Goal: Entertainment & Leisure: Browse casually

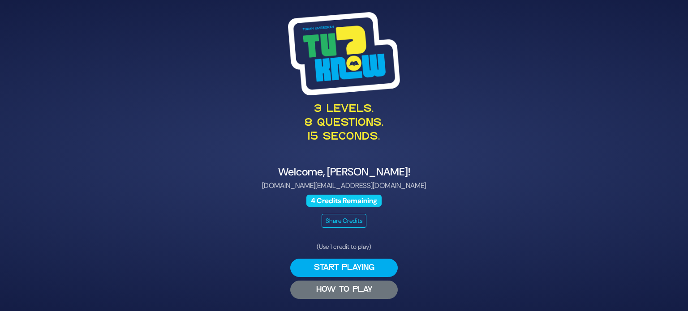
click at [353, 293] on button "HOW TO PLAY" at bounding box center [343, 290] width 107 height 18
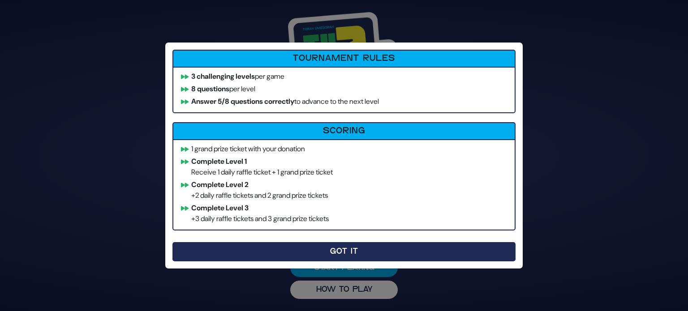
click at [345, 249] on button "Got It" at bounding box center [343, 251] width 343 height 19
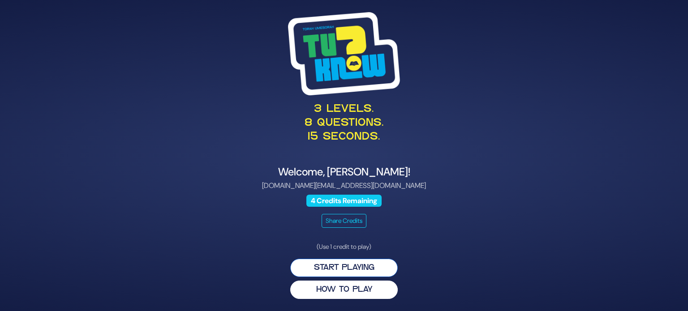
click at [347, 266] on button "Start Playing" at bounding box center [343, 268] width 107 height 18
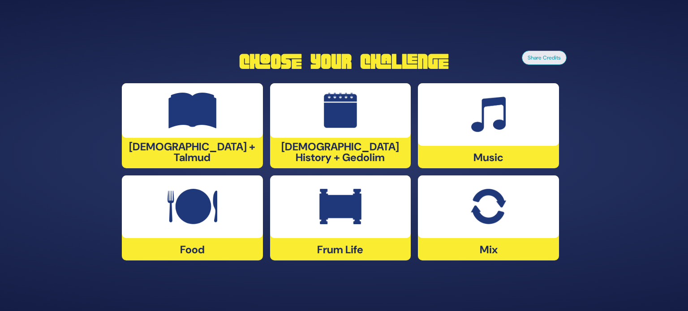
click at [326, 159] on div "[DEMOGRAPHIC_DATA] History + Gedolim" at bounding box center [340, 125] width 141 height 85
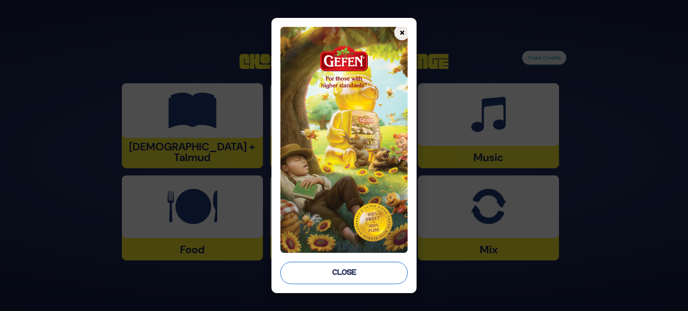
click at [342, 277] on button "Close" at bounding box center [343, 273] width 127 height 22
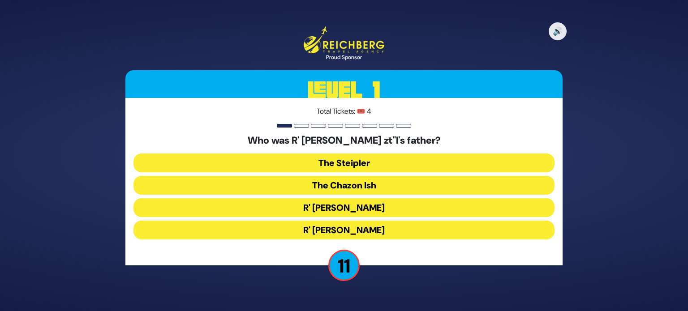
click at [350, 164] on button "The Steipler" at bounding box center [343, 163] width 421 height 19
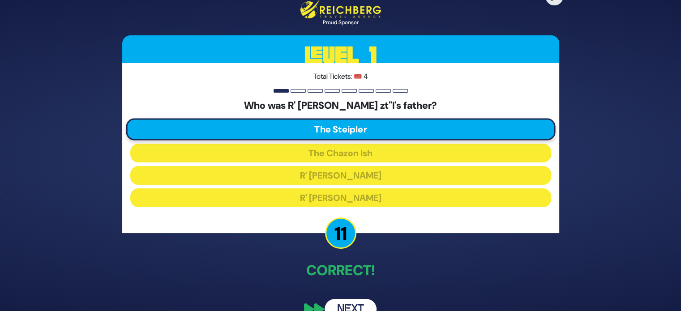
click at [349, 304] on button "Next" at bounding box center [351, 309] width 52 height 21
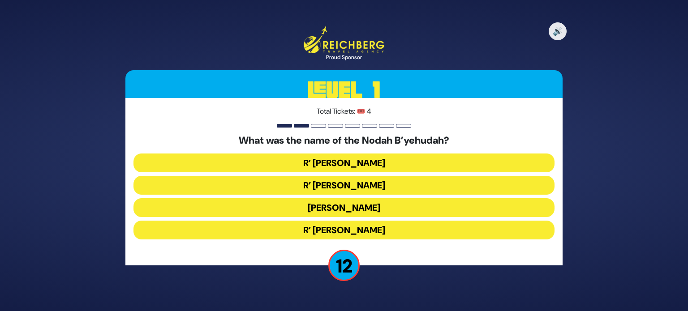
click at [358, 164] on button "R’ [PERSON_NAME]" at bounding box center [343, 163] width 421 height 19
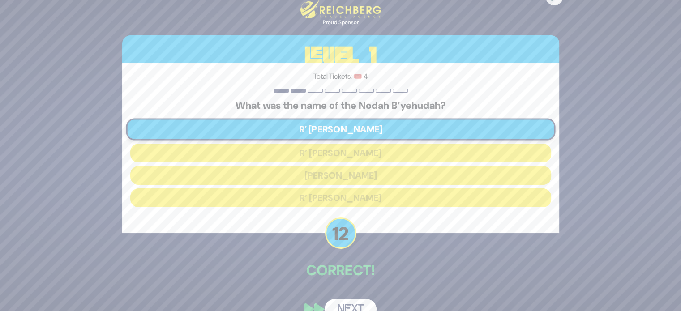
scroll to position [19, 0]
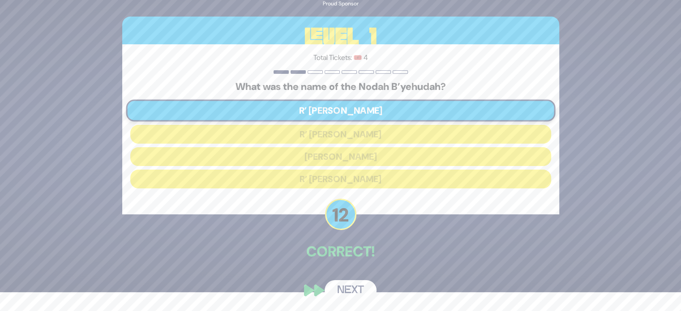
click at [355, 289] on button "Next" at bounding box center [351, 290] width 52 height 21
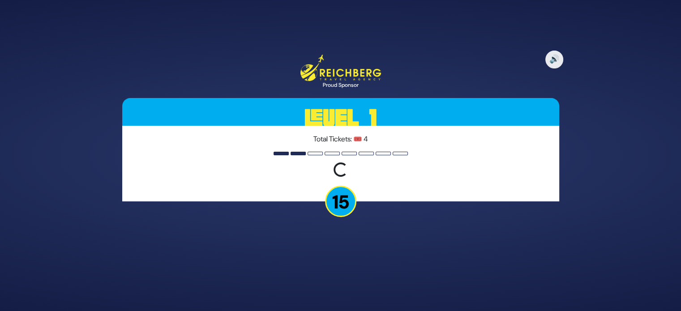
scroll to position [0, 0]
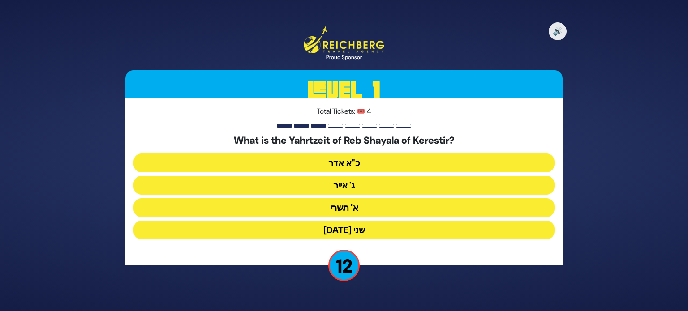
click at [347, 231] on button "[DATE] שני" at bounding box center [343, 230] width 421 height 19
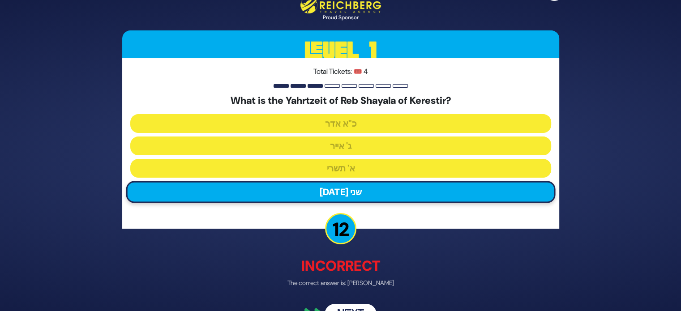
scroll to position [23, 0]
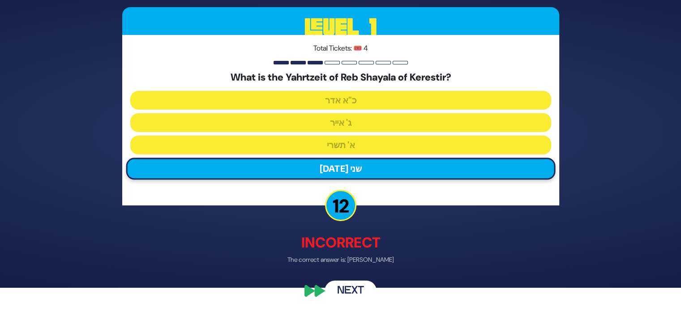
click at [342, 286] on button "Next" at bounding box center [351, 290] width 52 height 21
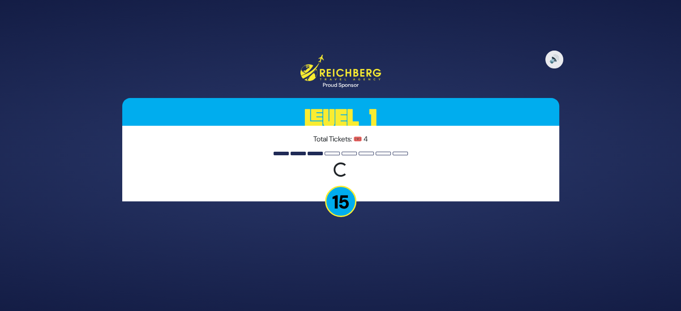
scroll to position [0, 0]
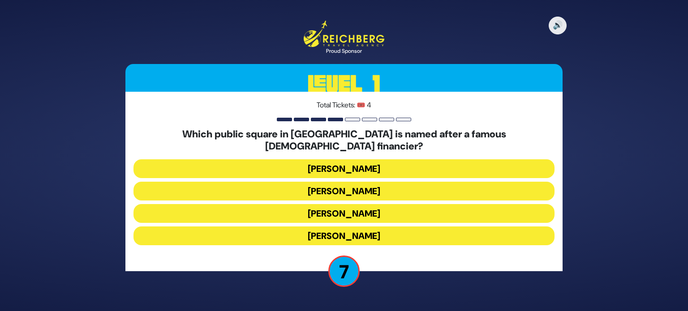
click at [364, 227] on button "[PERSON_NAME]" at bounding box center [343, 236] width 421 height 19
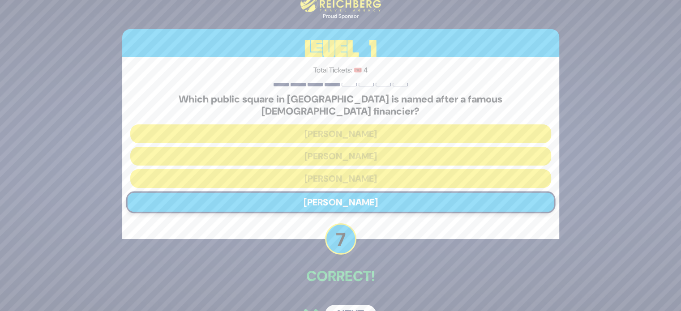
scroll to position [19, 0]
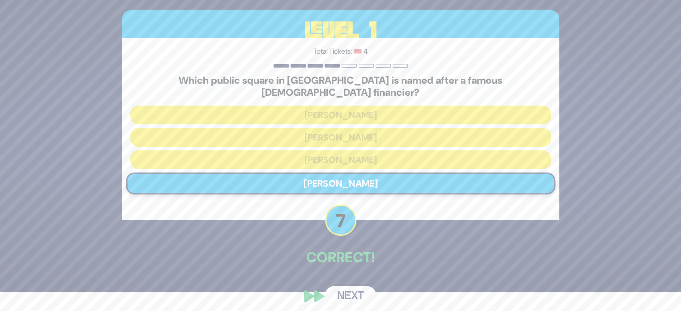
click at [346, 288] on button "Next" at bounding box center [351, 296] width 52 height 21
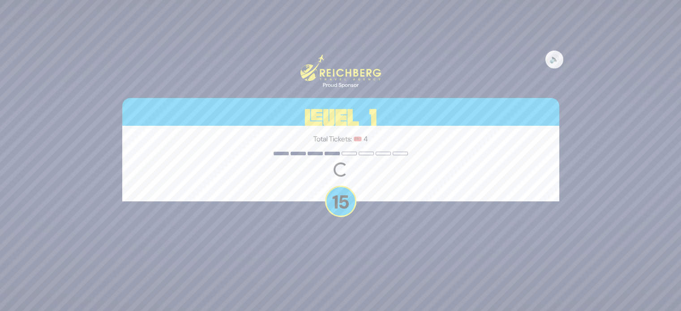
scroll to position [0, 0]
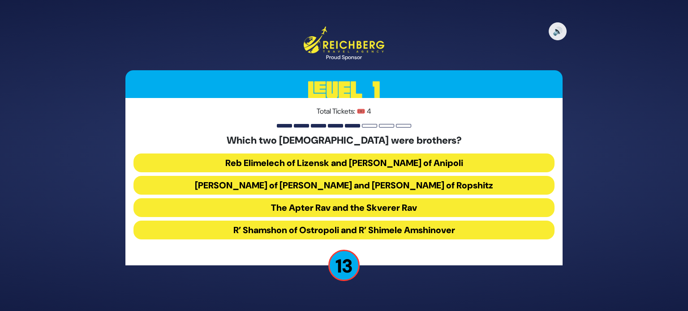
click at [379, 162] on button "Reb Elimelech of Lizensk and [PERSON_NAME] of Anipoli" at bounding box center [343, 163] width 421 height 19
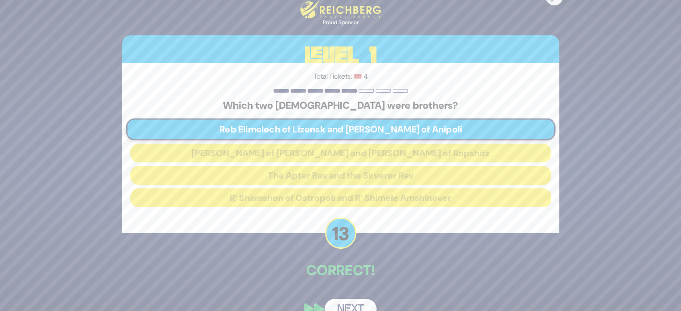
scroll to position [19, 0]
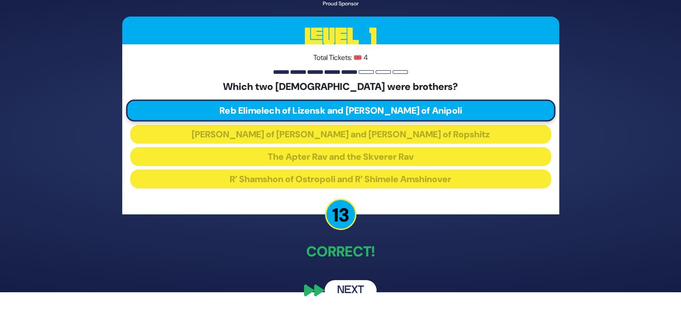
click at [345, 281] on button "Next" at bounding box center [351, 290] width 52 height 21
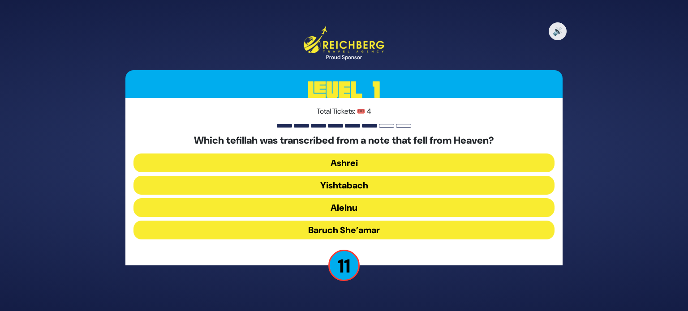
click at [360, 207] on button "Aleinu" at bounding box center [343, 207] width 421 height 19
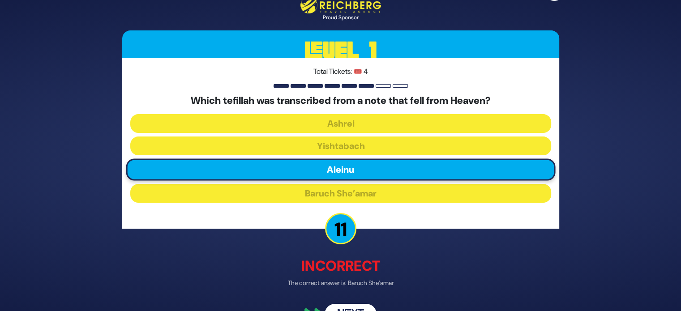
scroll to position [23, 0]
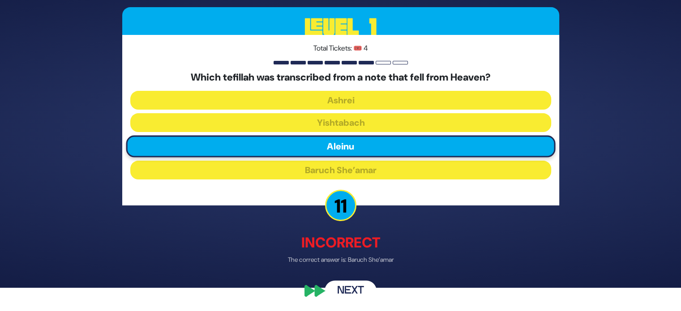
click at [349, 283] on button "Next" at bounding box center [351, 290] width 52 height 21
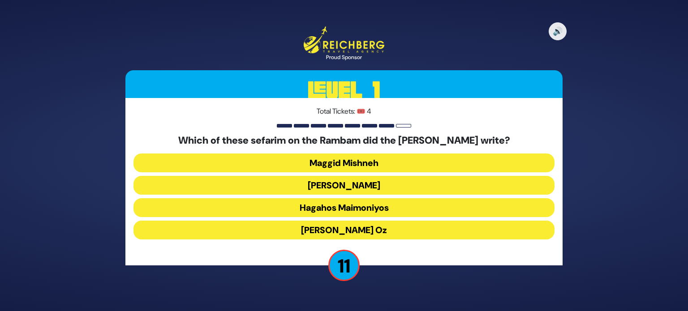
click at [373, 189] on button "[PERSON_NAME]" at bounding box center [343, 185] width 421 height 19
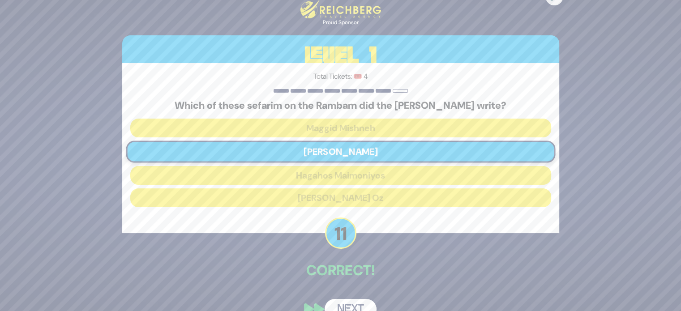
click at [355, 306] on button "Next" at bounding box center [351, 309] width 52 height 21
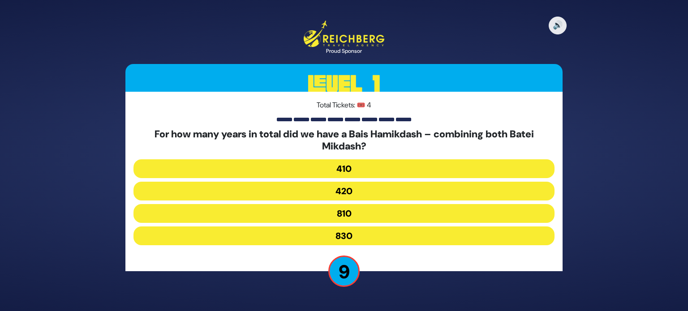
click at [356, 240] on button "830" at bounding box center [343, 236] width 421 height 19
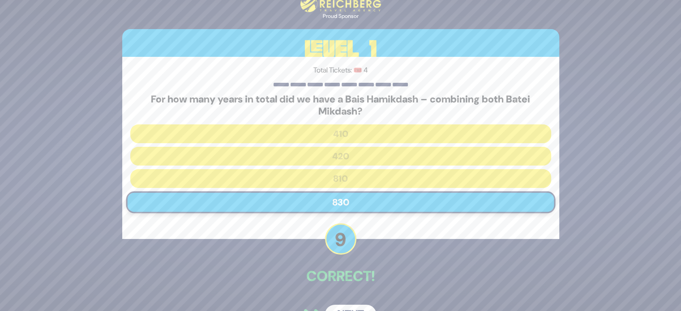
click at [350, 295] on div "🔊 Proud Sponsor Level 1 Total Tickets: 🎟️ 4 For how many years in total did we …" at bounding box center [341, 155] width 459 height 361
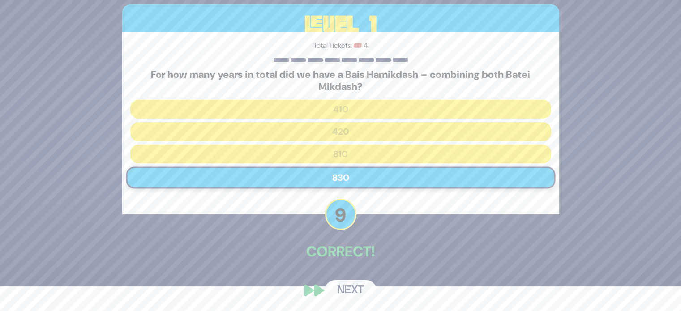
click at [348, 290] on button "Next" at bounding box center [351, 290] width 52 height 21
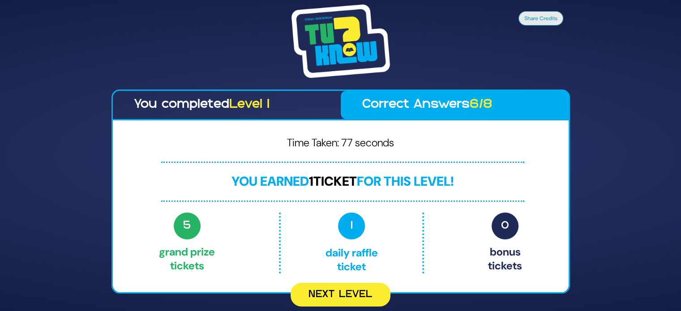
scroll to position [0, 0]
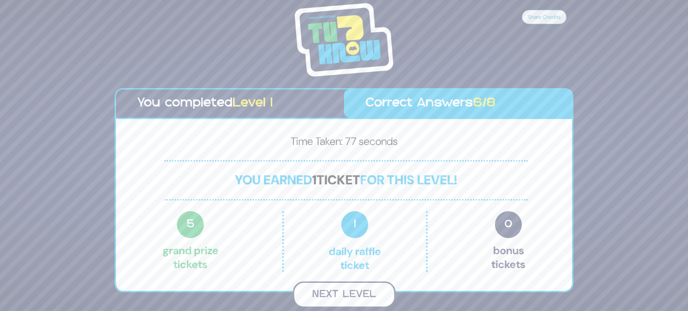
click at [344, 293] on button "Next Level" at bounding box center [344, 295] width 103 height 26
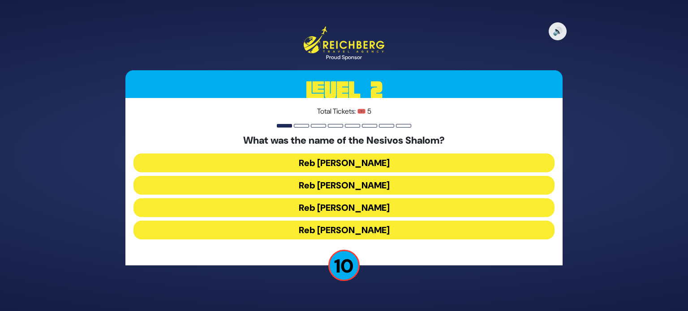
click at [381, 208] on button "Reb [PERSON_NAME]" at bounding box center [343, 207] width 421 height 19
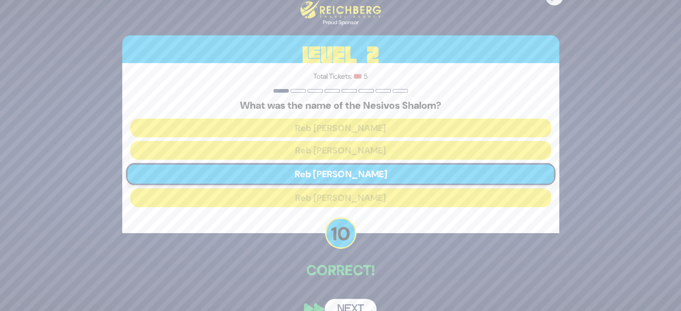
scroll to position [19, 0]
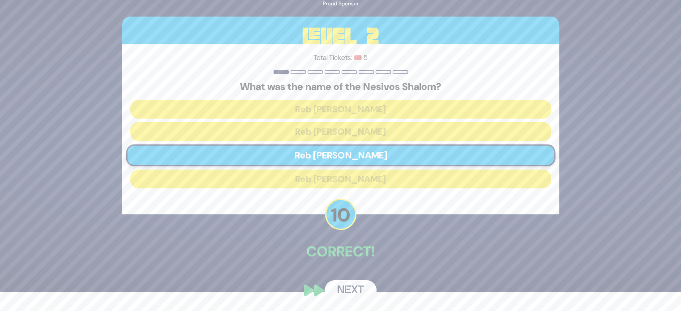
click at [355, 289] on button "Next" at bounding box center [351, 290] width 52 height 21
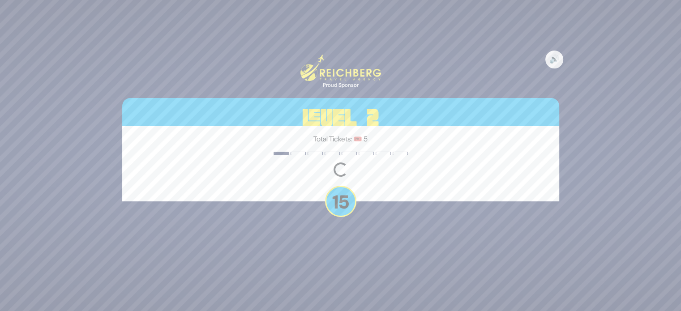
scroll to position [0, 0]
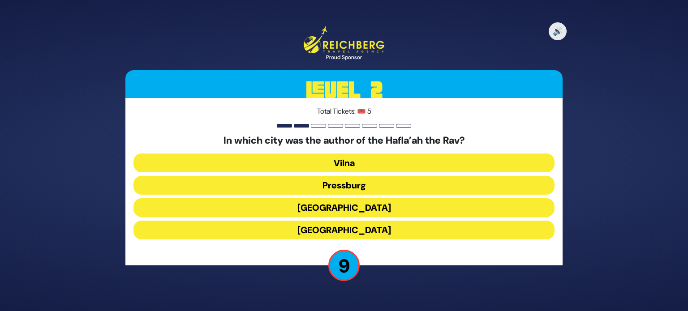
click at [367, 211] on button "[GEOGRAPHIC_DATA]" at bounding box center [343, 207] width 421 height 19
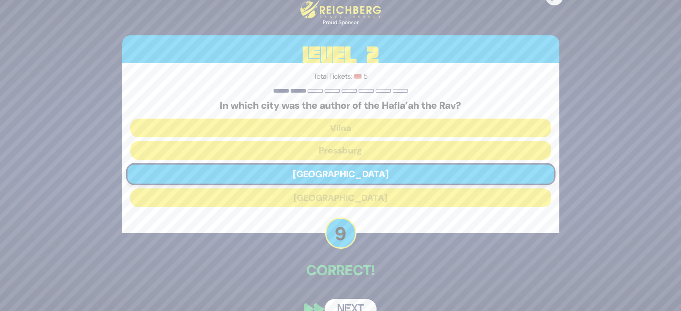
click at [355, 302] on button "Next" at bounding box center [351, 309] width 52 height 21
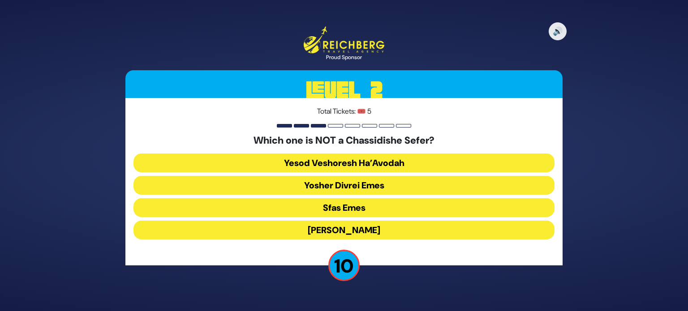
click at [398, 158] on button "Yesod Veshoresh Ha’Avodah" at bounding box center [343, 163] width 421 height 19
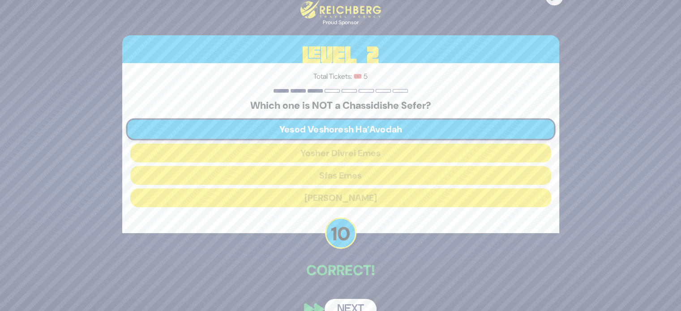
click at [353, 309] on button "Next" at bounding box center [351, 309] width 52 height 21
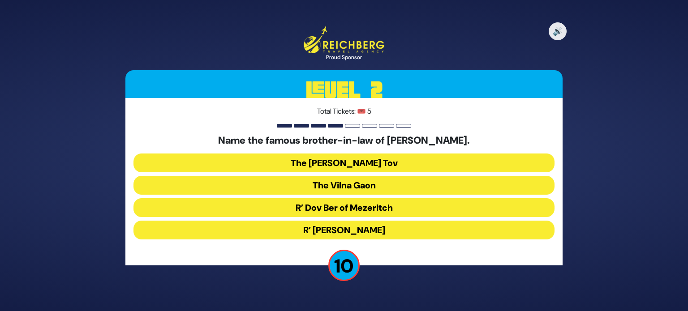
click at [376, 210] on button "R’ Dov Ber of Mezeritch" at bounding box center [343, 207] width 421 height 19
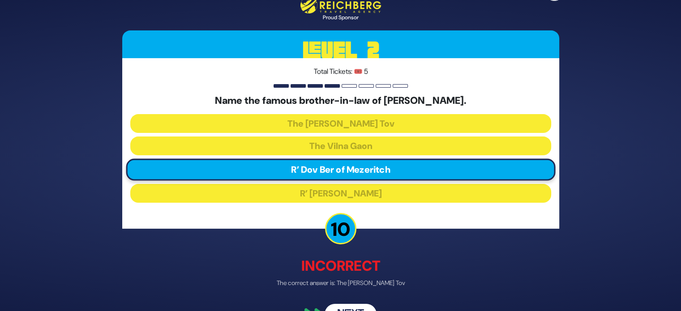
click at [357, 306] on button "Next" at bounding box center [351, 314] width 52 height 21
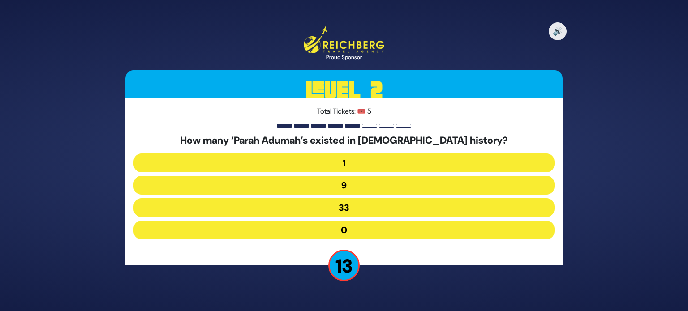
click at [390, 190] on button "9" at bounding box center [343, 185] width 421 height 19
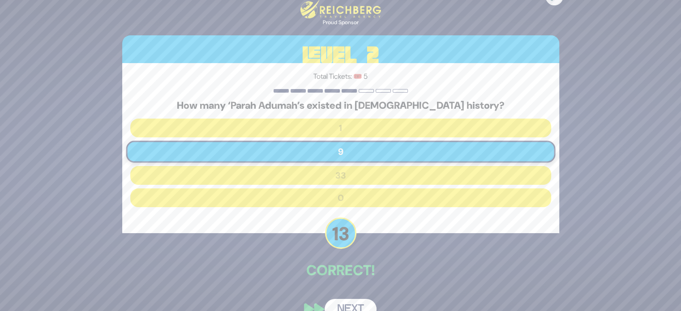
click at [352, 305] on button "Next" at bounding box center [351, 309] width 52 height 21
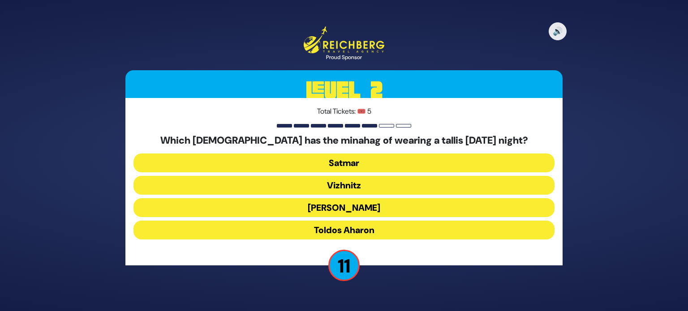
click at [378, 200] on button "[PERSON_NAME]" at bounding box center [343, 207] width 421 height 19
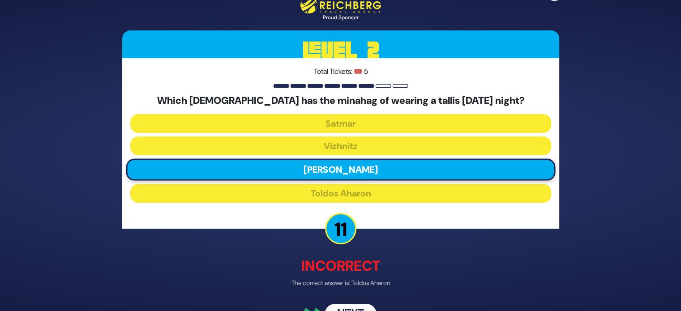
click at [352, 304] on button "Next" at bounding box center [351, 314] width 52 height 21
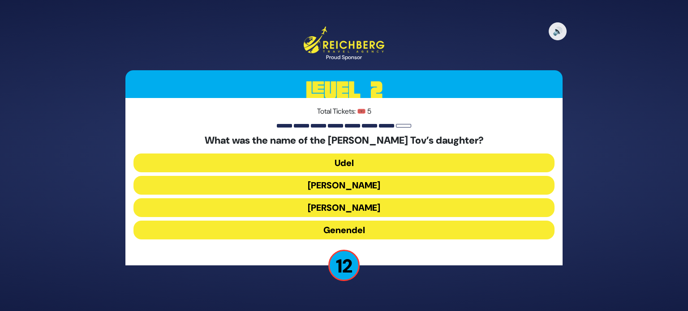
click at [378, 154] on button "Udel" at bounding box center [343, 163] width 421 height 19
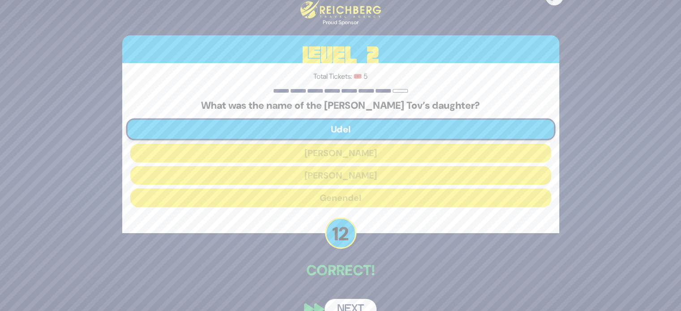
click at [361, 301] on button "Next" at bounding box center [351, 309] width 52 height 21
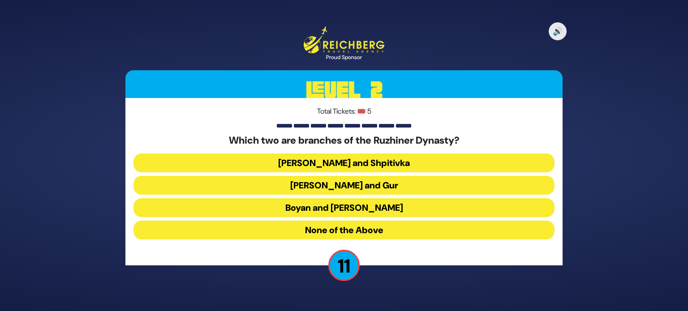
click at [383, 207] on button "Boyan and [PERSON_NAME]" at bounding box center [343, 207] width 421 height 19
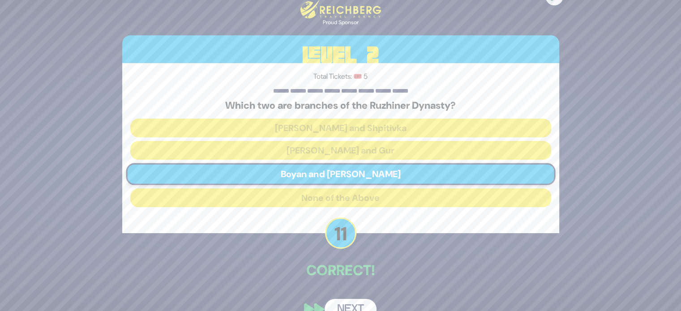
click at [355, 301] on button "Next" at bounding box center [351, 309] width 52 height 21
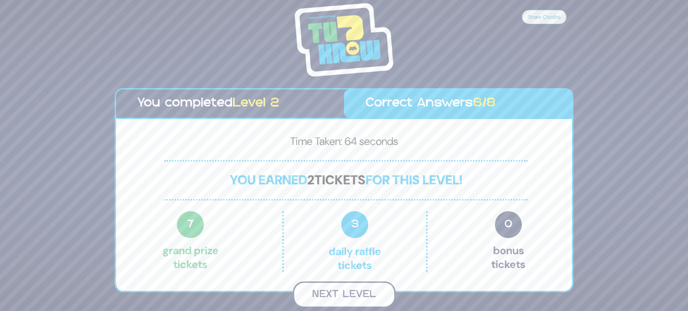
click at [346, 292] on button "Next Level" at bounding box center [344, 295] width 103 height 26
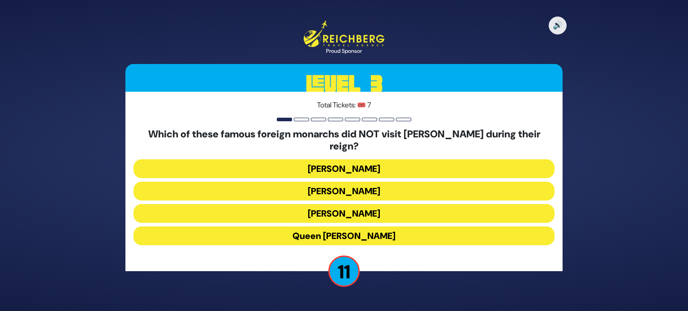
click at [365, 231] on button "Queen [PERSON_NAME]" at bounding box center [343, 236] width 421 height 19
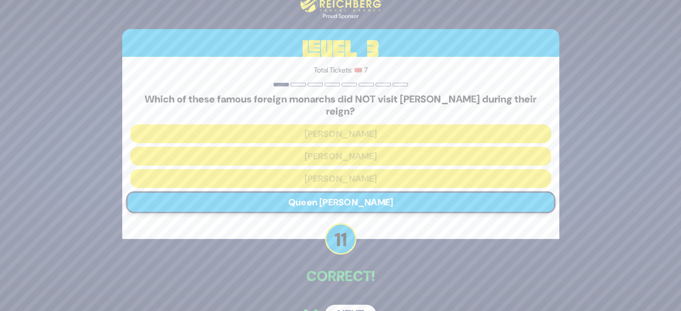
click at [358, 305] on button "Next" at bounding box center [351, 315] width 52 height 21
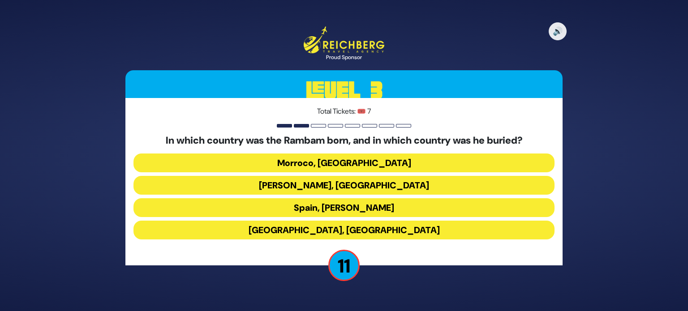
click at [364, 228] on button "[GEOGRAPHIC_DATA], [GEOGRAPHIC_DATA]" at bounding box center [343, 230] width 421 height 19
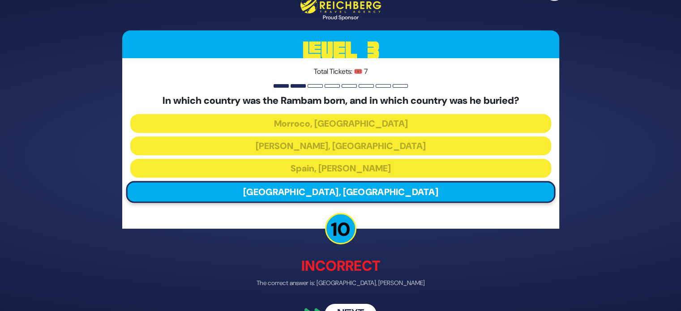
click at [348, 308] on button "Next" at bounding box center [351, 314] width 52 height 21
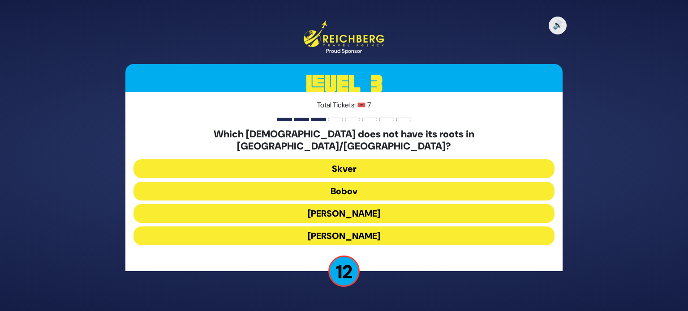
click at [360, 227] on button "[PERSON_NAME]" at bounding box center [343, 236] width 421 height 19
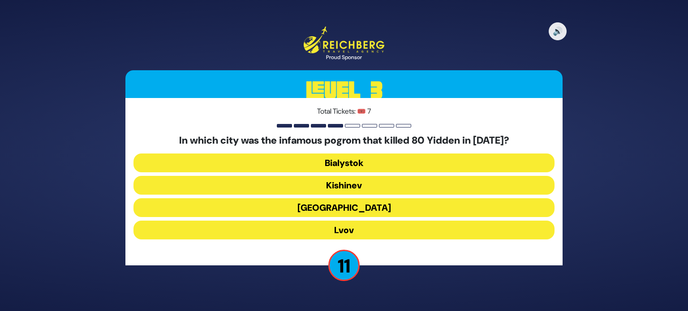
click at [386, 164] on button "Bialystok" at bounding box center [343, 163] width 421 height 19
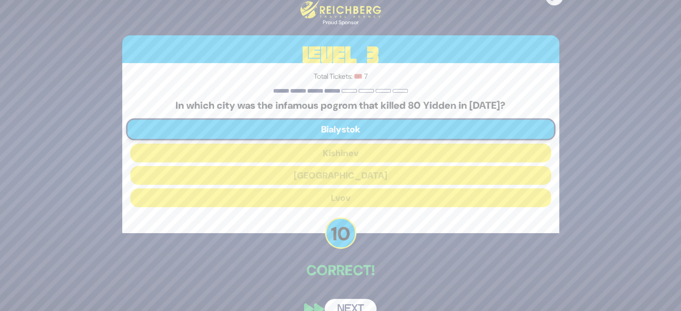
click at [357, 300] on button "Next" at bounding box center [351, 309] width 52 height 21
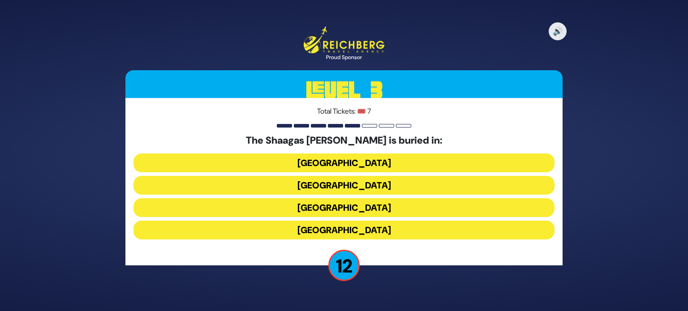
click at [383, 165] on button "[GEOGRAPHIC_DATA]" at bounding box center [343, 163] width 421 height 19
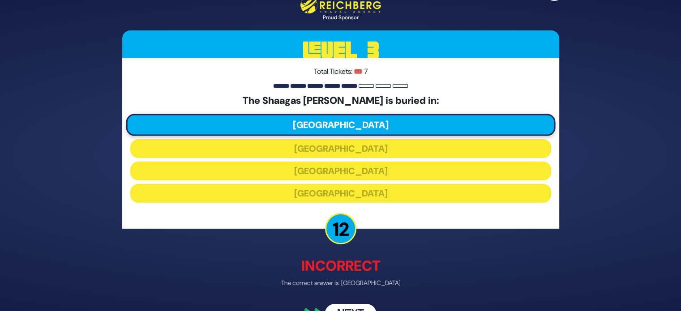
click at [358, 307] on button "Next" at bounding box center [351, 314] width 52 height 21
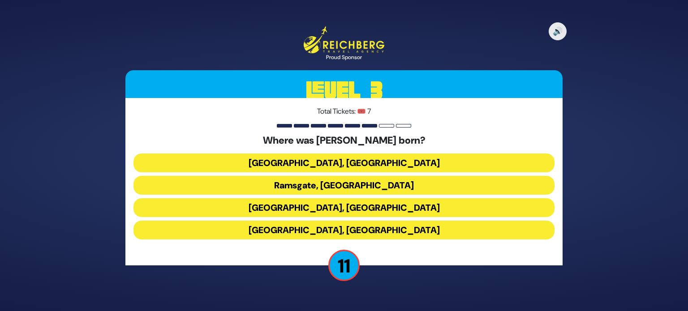
click at [378, 166] on button "[GEOGRAPHIC_DATA], [GEOGRAPHIC_DATA]" at bounding box center [343, 163] width 421 height 19
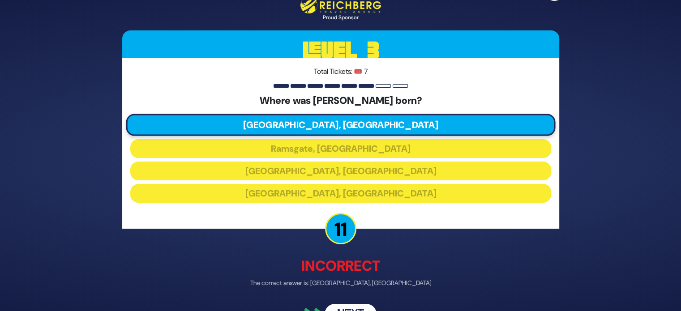
click at [352, 302] on div "🔊 Proud Sponsor Level 3 Total Tickets: 🎟️ 7 Where was [PERSON_NAME] born? [GEOG…" at bounding box center [341, 155] width 459 height 359
click at [352, 305] on button "Next" at bounding box center [351, 314] width 52 height 21
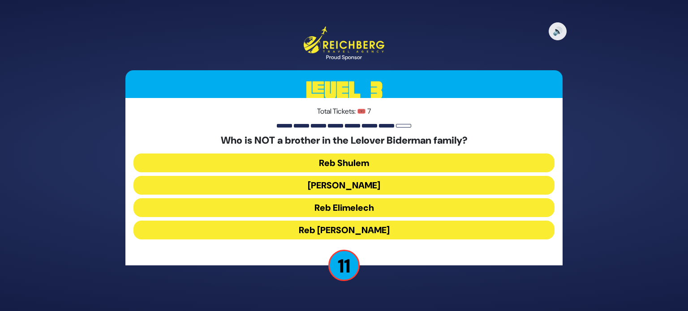
click at [374, 228] on button "Reb [PERSON_NAME]" at bounding box center [343, 230] width 421 height 19
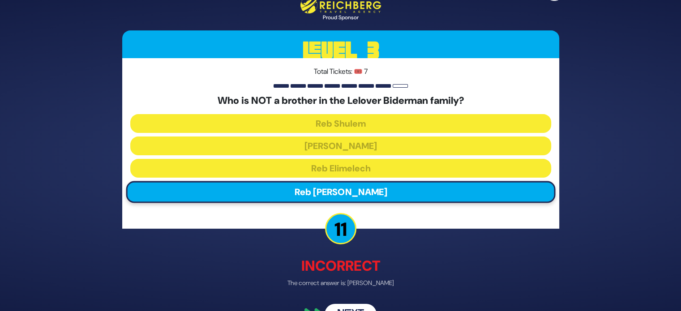
click at [346, 306] on button "Next" at bounding box center [351, 314] width 52 height 21
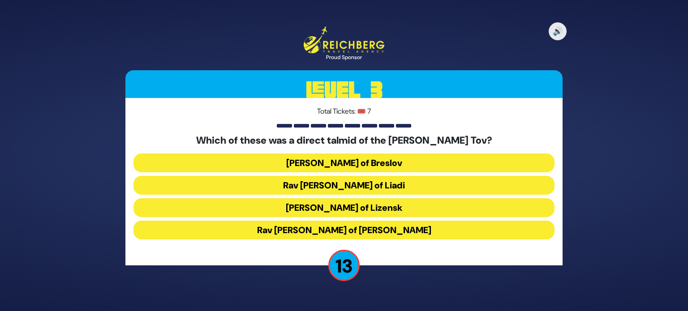
click at [396, 161] on button "[PERSON_NAME] of Breslov" at bounding box center [343, 163] width 421 height 19
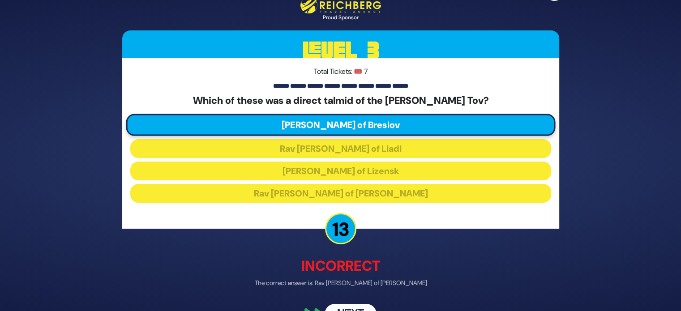
drag, startPoint x: 356, startPoint y: 301, endPoint x: 356, endPoint y: 307, distance: 5.4
click at [356, 307] on div "🔊 Proud Sponsor Level 3 Total Tickets: 🎟️ 7 Which of these was a direct talmid …" at bounding box center [341, 155] width 459 height 359
click at [356, 307] on button "Next" at bounding box center [351, 314] width 52 height 21
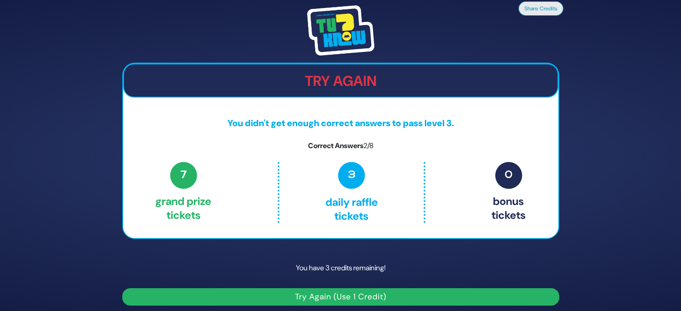
click at [356, 307] on div "Share Credits Try Again You didn't get enough correct answers to pass level 3. …" at bounding box center [340, 155] width 681 height 311
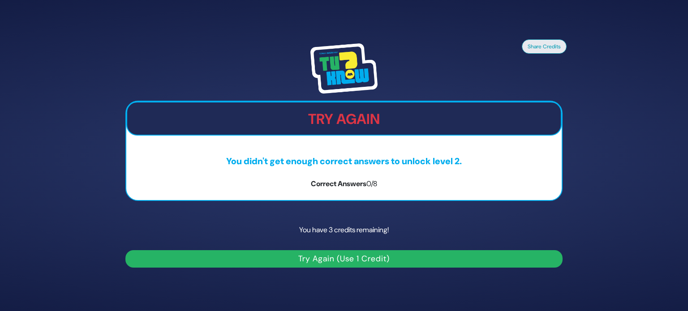
drag, startPoint x: 657, startPoint y: 69, endPoint x: 661, endPoint y: 94, distance: 25.0
click at [661, 94] on div "Share Credits Try Again You didn't get enough correct answers to unlock level 2…" at bounding box center [344, 155] width 688 height 311
click at [382, 101] on div "Try Again You didn't get enough correct answers to unlock level 2. Correct Answ…" at bounding box center [343, 151] width 437 height 100
click at [340, 257] on button "Try Again (Use 1 Credit)" at bounding box center [343, 258] width 437 height 17
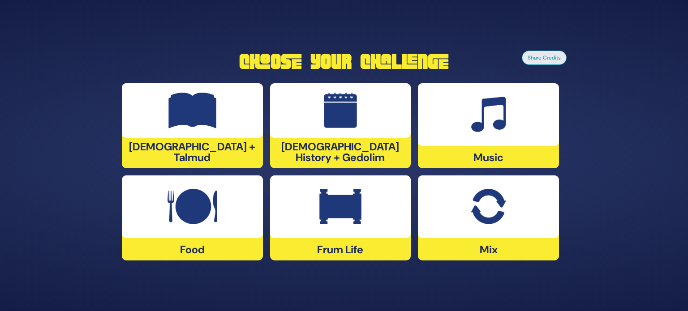
click at [358, 248] on div "Frum Life" at bounding box center [340, 218] width 141 height 85
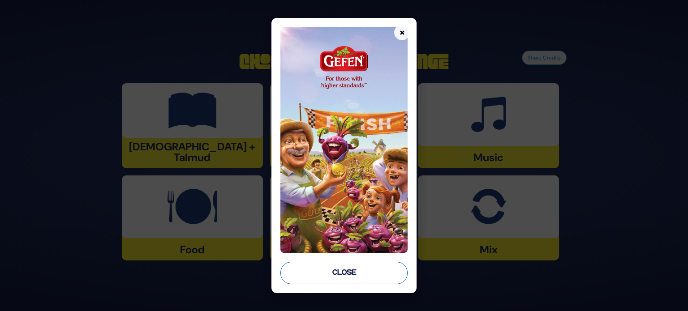
click at [344, 278] on button "Close" at bounding box center [343, 273] width 127 height 22
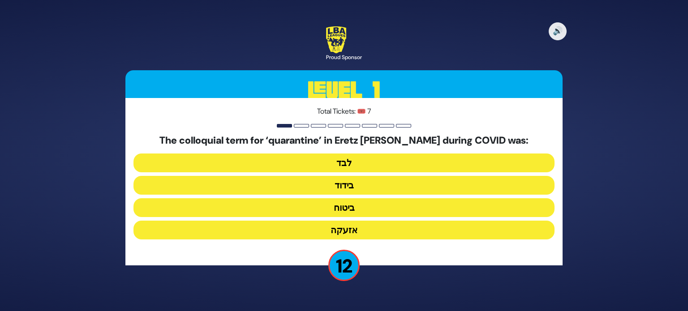
click at [351, 189] on button "בידוד" at bounding box center [343, 185] width 421 height 19
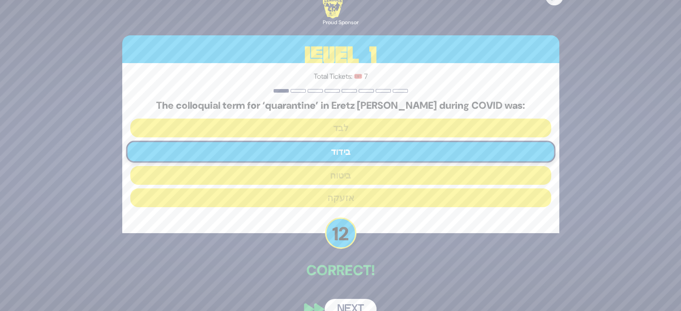
click at [351, 300] on button "Next" at bounding box center [351, 309] width 52 height 21
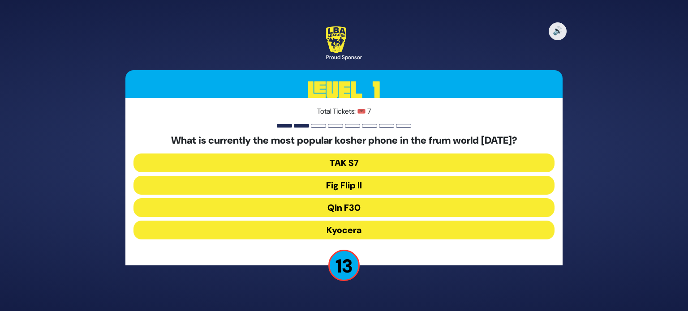
click at [330, 211] on button "Qin F30" at bounding box center [343, 207] width 421 height 19
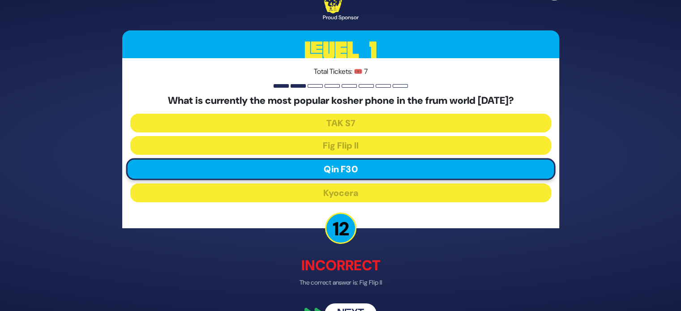
click at [349, 308] on button "Next" at bounding box center [351, 314] width 52 height 21
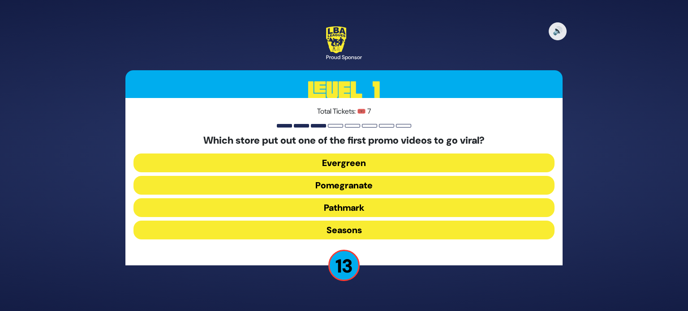
click at [362, 183] on button "Pomegranate" at bounding box center [343, 185] width 421 height 19
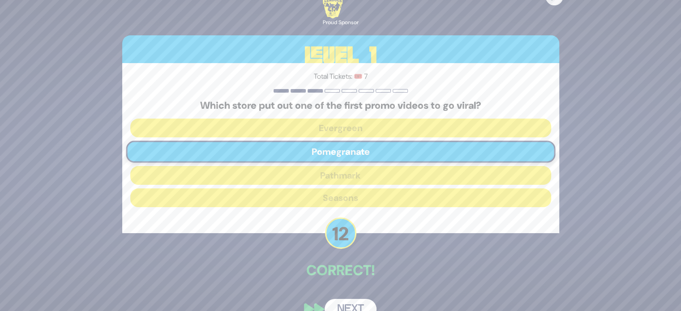
click at [347, 302] on button "Next" at bounding box center [351, 309] width 52 height 21
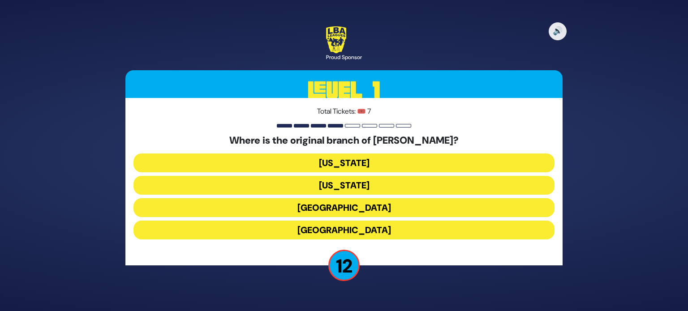
click at [353, 206] on button "London" at bounding box center [343, 207] width 421 height 19
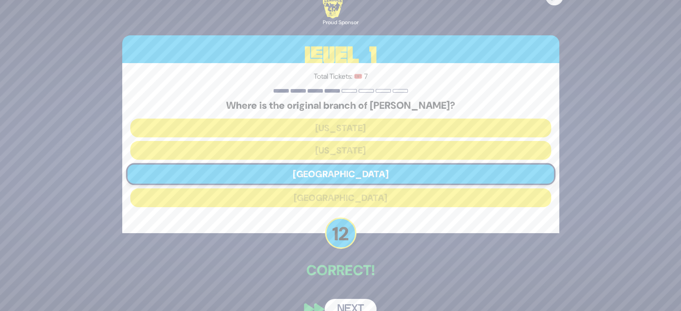
click at [353, 300] on button "Next" at bounding box center [351, 309] width 52 height 21
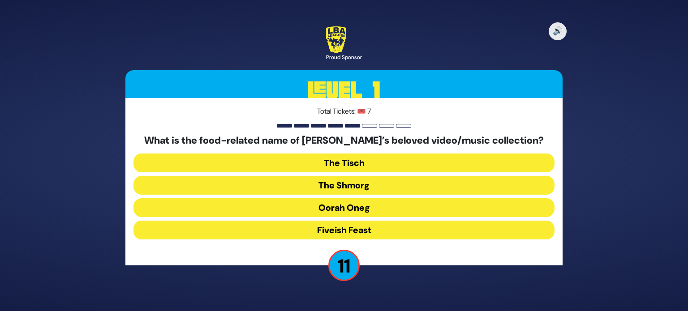
click at [359, 187] on button "The Shmorg" at bounding box center [343, 185] width 421 height 19
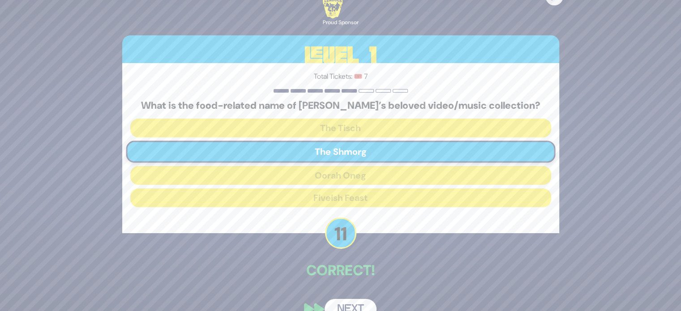
click at [352, 304] on button "Next" at bounding box center [351, 309] width 52 height 21
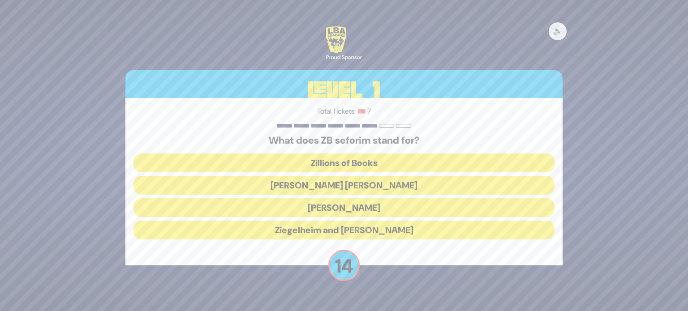
click at [363, 189] on button "Zundel Berman" at bounding box center [343, 185] width 421 height 19
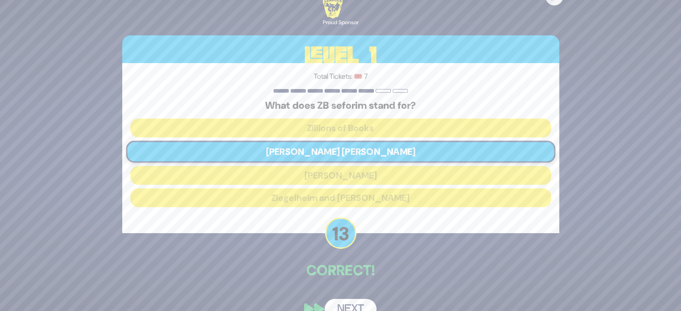
click at [352, 304] on button "Next" at bounding box center [351, 309] width 52 height 21
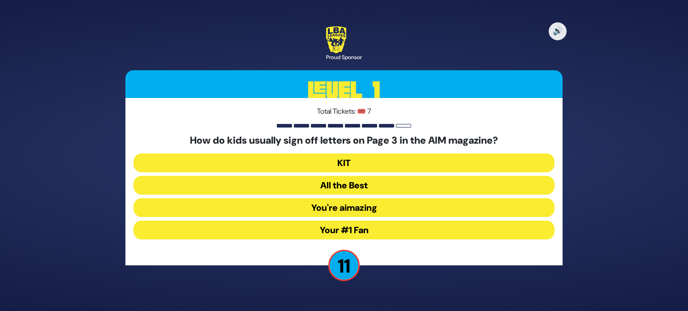
click at [364, 227] on button "Your #1 Fan" at bounding box center [343, 230] width 421 height 19
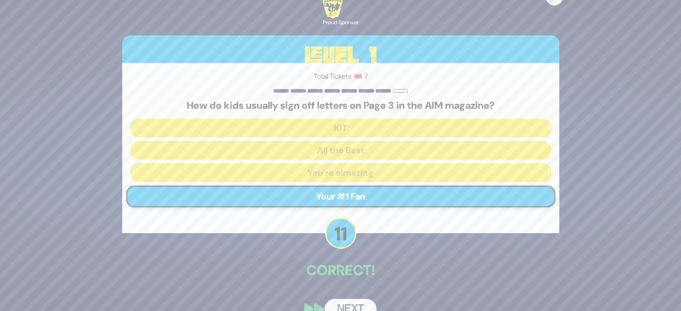
click at [350, 300] on button "Next" at bounding box center [351, 309] width 52 height 21
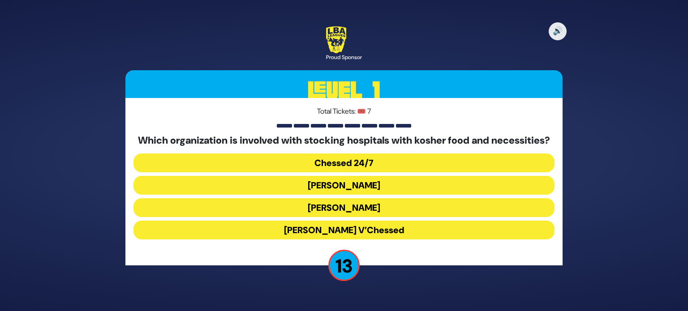
click at [386, 166] on button "Chessed 24/7" at bounding box center [343, 163] width 421 height 19
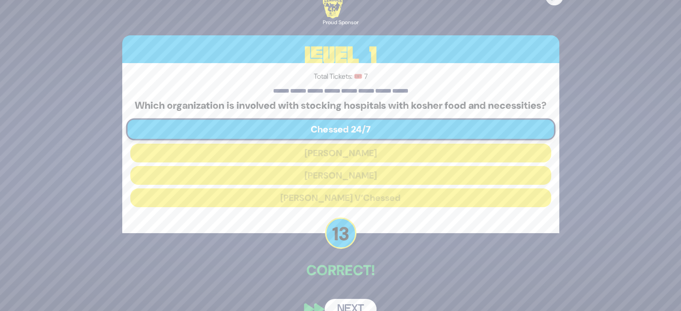
click at [351, 306] on button "Next" at bounding box center [351, 309] width 52 height 21
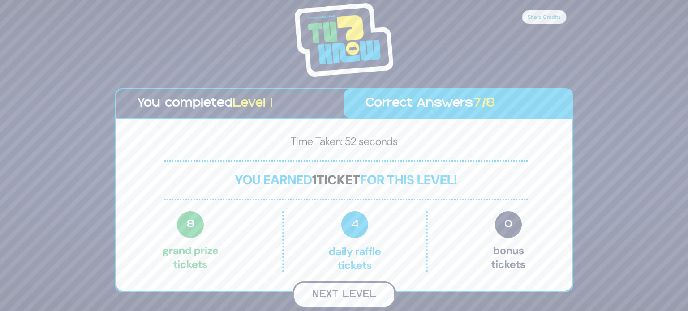
click at [335, 295] on button "Next Level" at bounding box center [344, 295] width 103 height 26
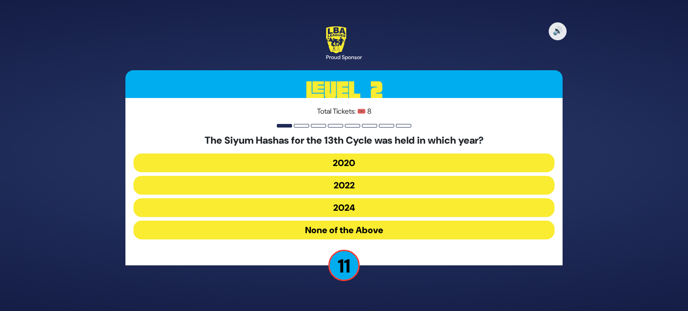
click at [361, 164] on button "2020" at bounding box center [343, 163] width 421 height 19
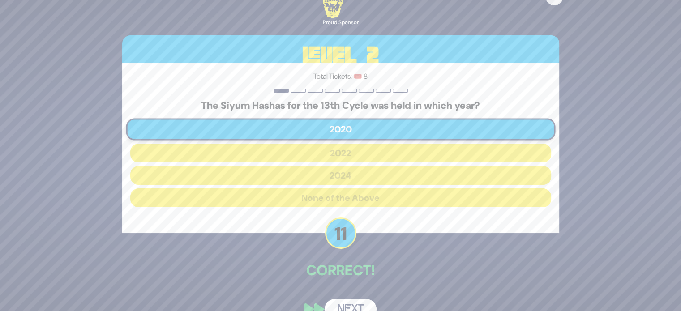
click at [352, 305] on button "Next" at bounding box center [351, 309] width 52 height 21
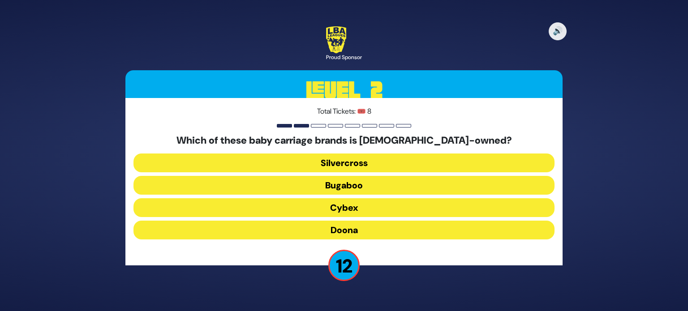
click at [364, 236] on button "Doona" at bounding box center [343, 230] width 421 height 19
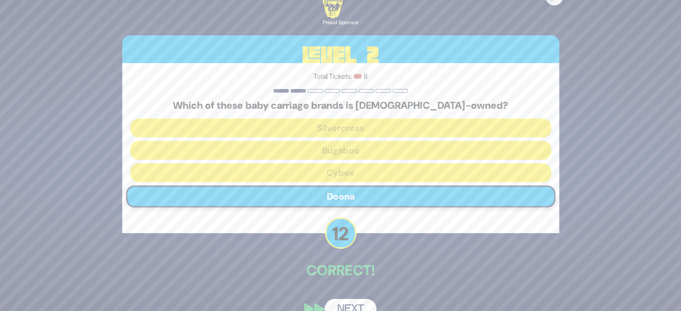
click at [351, 301] on button "Next" at bounding box center [351, 309] width 52 height 21
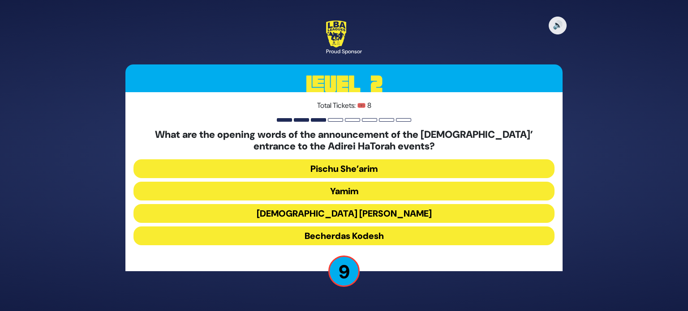
click at [373, 169] on button "Pischu She’arim" at bounding box center [343, 168] width 421 height 19
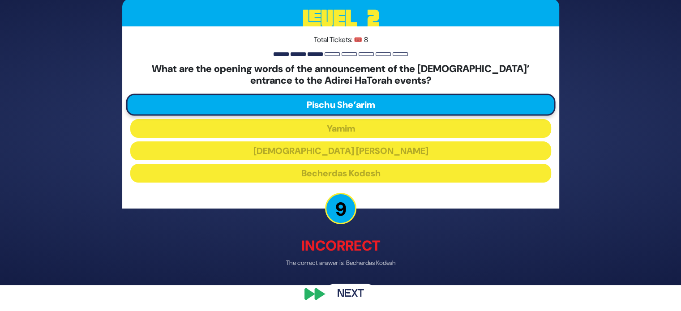
scroll to position [30, 0]
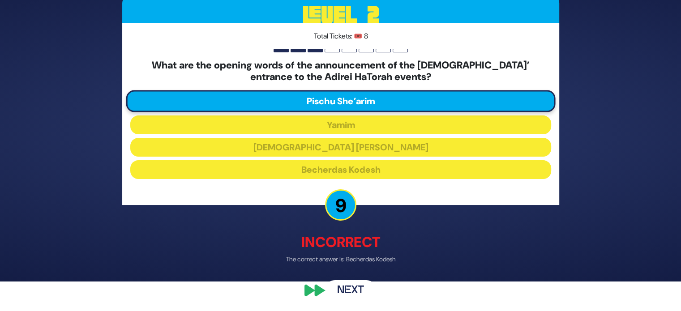
click at [353, 292] on button "Next" at bounding box center [351, 290] width 52 height 21
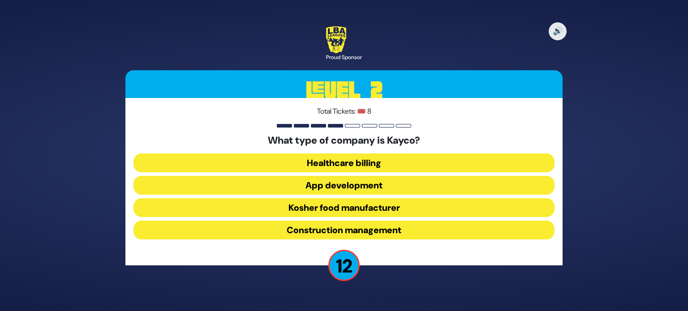
click at [383, 211] on button "Kosher food manufacturer" at bounding box center [343, 207] width 421 height 19
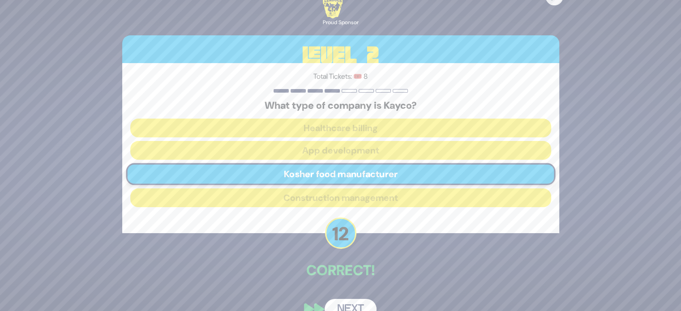
click at [353, 302] on button "Next" at bounding box center [351, 309] width 52 height 21
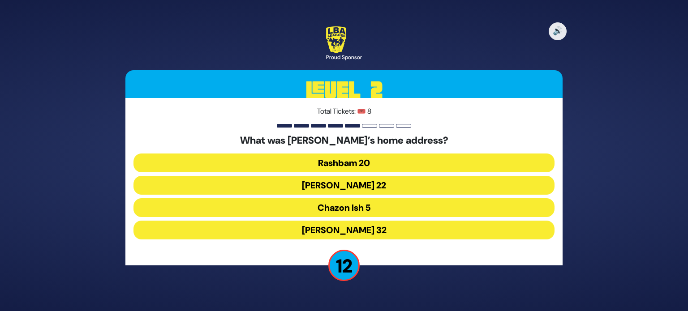
click at [363, 208] on button "Chazon Ish 5" at bounding box center [343, 207] width 421 height 19
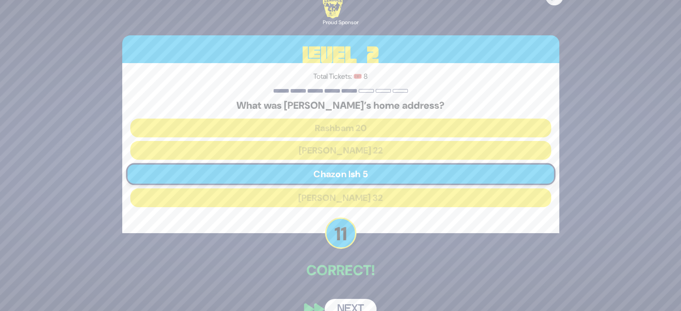
click at [348, 304] on button "Next" at bounding box center [351, 309] width 52 height 21
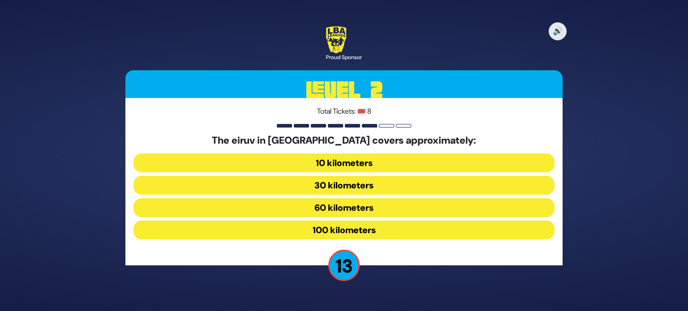
click at [367, 168] on button "10 kilometers" at bounding box center [343, 163] width 421 height 19
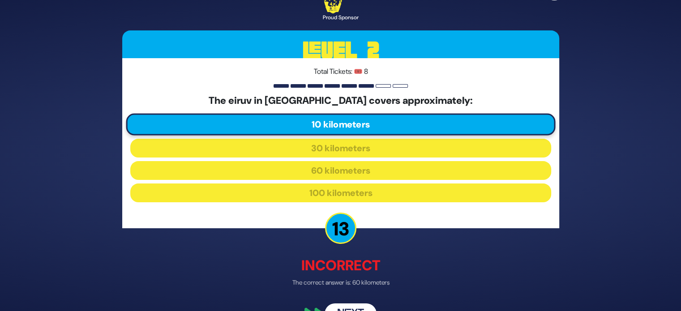
click at [354, 304] on button "Next" at bounding box center [351, 314] width 52 height 21
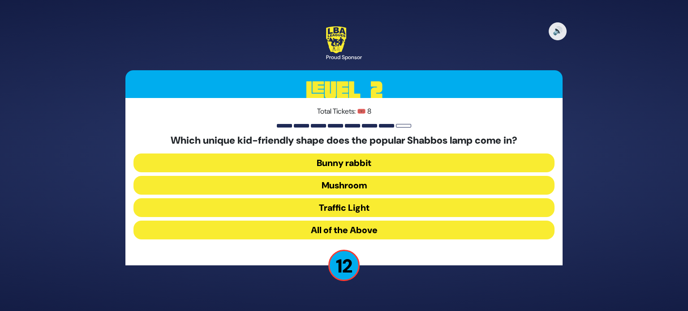
click at [360, 179] on button "Mushroom" at bounding box center [343, 185] width 421 height 19
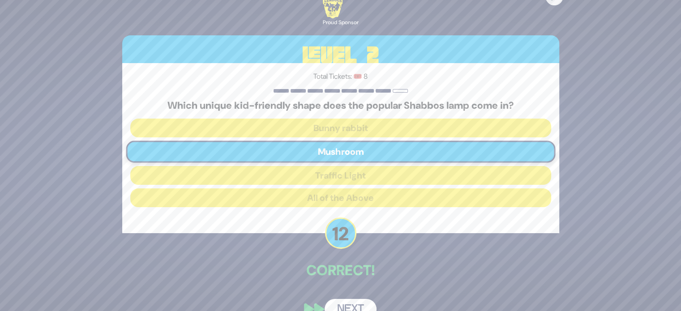
click at [352, 303] on button "Next" at bounding box center [351, 309] width 52 height 21
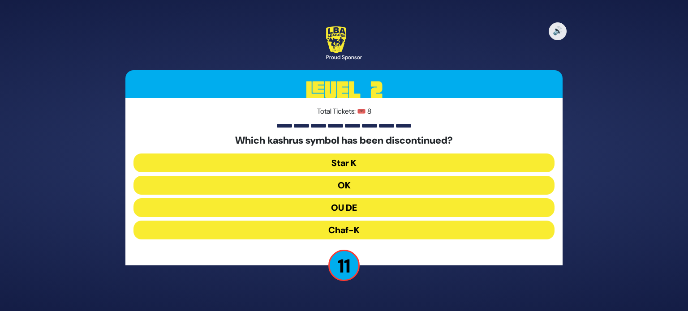
click at [360, 209] on button "OU DE" at bounding box center [343, 207] width 421 height 19
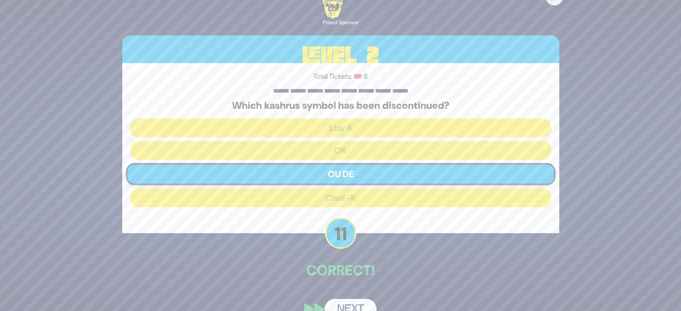
click at [361, 304] on button "Next" at bounding box center [351, 309] width 52 height 21
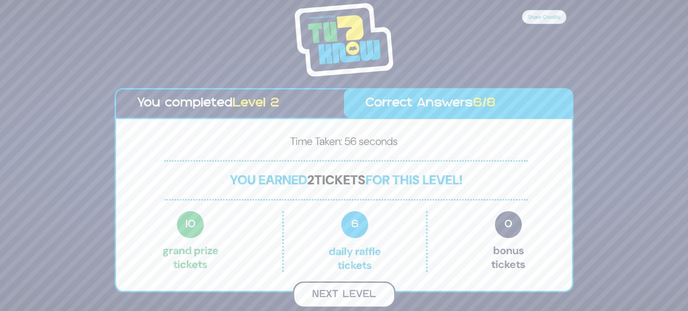
click at [357, 285] on button "Next Level" at bounding box center [344, 295] width 103 height 26
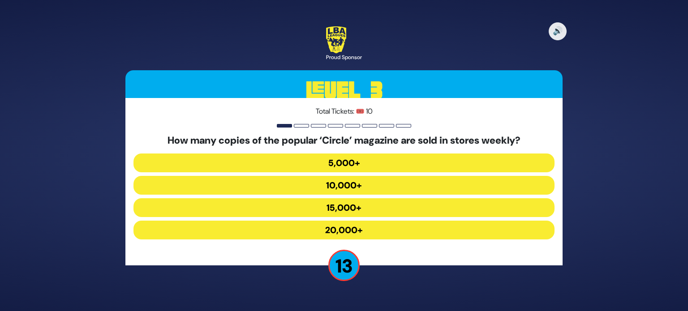
click at [360, 230] on button "20,000+" at bounding box center [343, 230] width 421 height 19
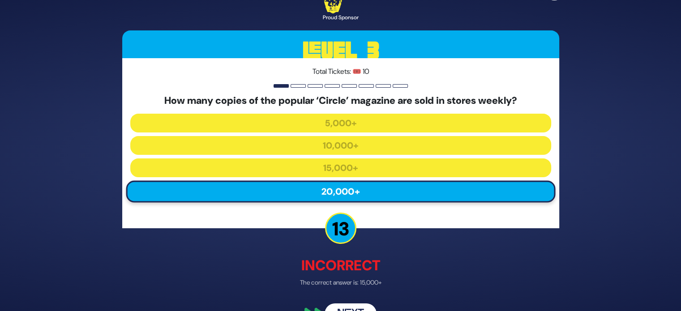
click at [349, 306] on button "Next" at bounding box center [351, 314] width 52 height 21
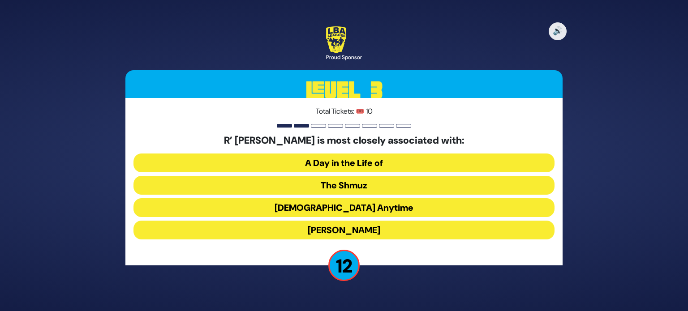
click at [382, 183] on button "The Shmuz" at bounding box center [343, 185] width 421 height 19
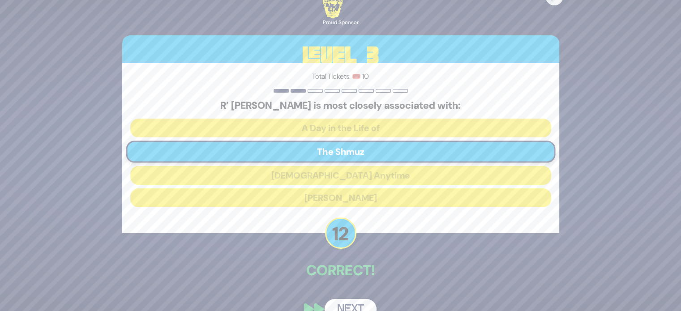
click at [352, 302] on button "Next" at bounding box center [351, 309] width 52 height 21
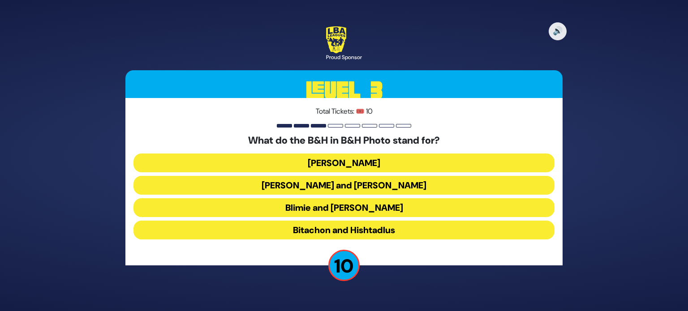
click at [386, 209] on button "Blimie and Herman" at bounding box center [343, 207] width 421 height 19
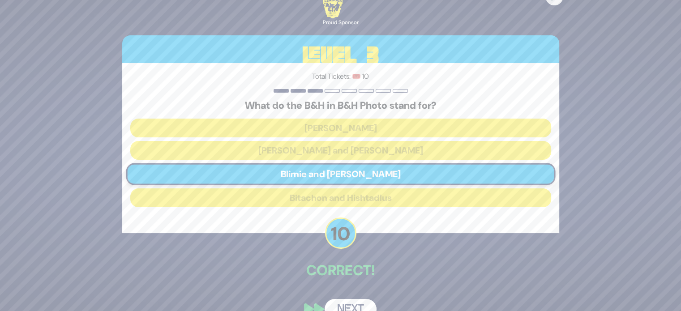
click at [350, 303] on button "Next" at bounding box center [351, 309] width 52 height 21
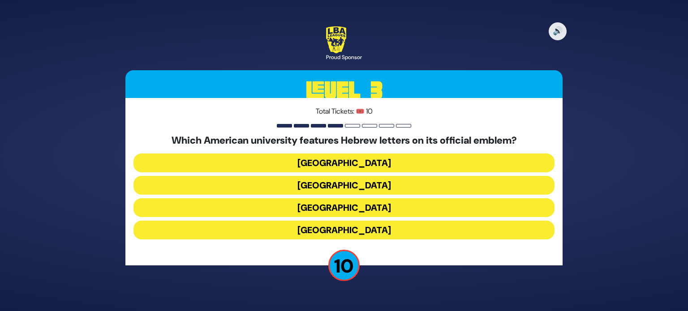
click at [368, 206] on button "Princeton University" at bounding box center [343, 207] width 421 height 19
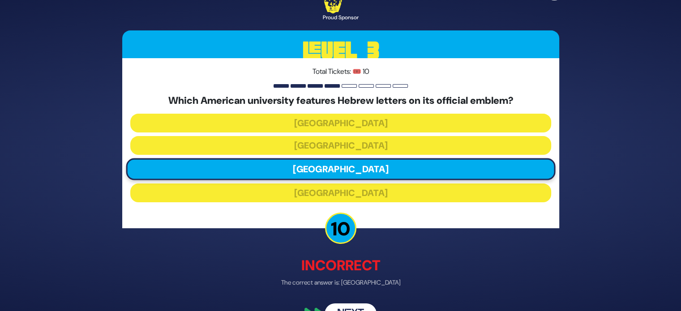
click at [353, 307] on button "Next" at bounding box center [351, 314] width 52 height 21
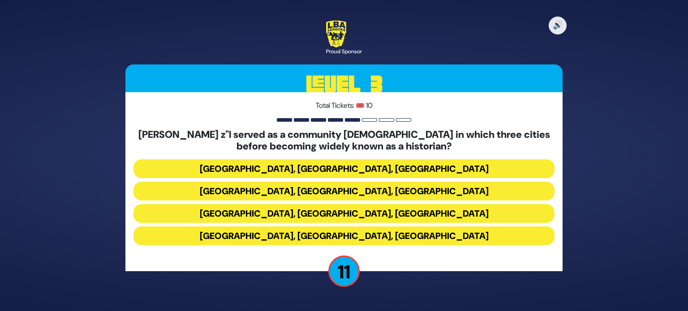
click at [380, 191] on button "Boston, LA, Miami" at bounding box center [343, 191] width 421 height 19
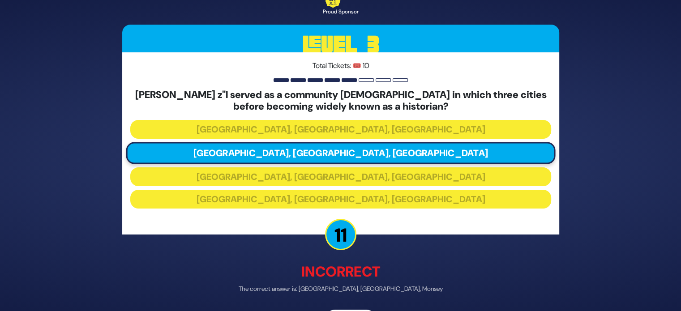
click at [352, 309] on div "🔊 Proud Sponsor Level 3 Total Tickets: 🎟️ 10 Rabbi Berel Wein z"l served as a c…" at bounding box center [341, 155] width 459 height 371
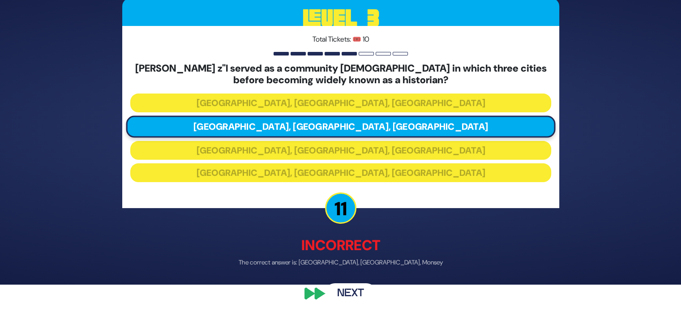
scroll to position [30, 0]
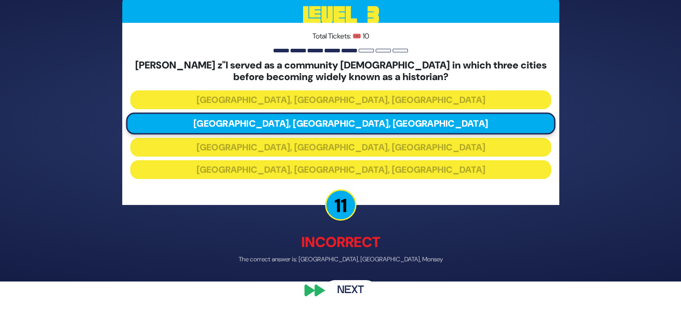
click at [348, 287] on button "Next" at bounding box center [351, 290] width 52 height 21
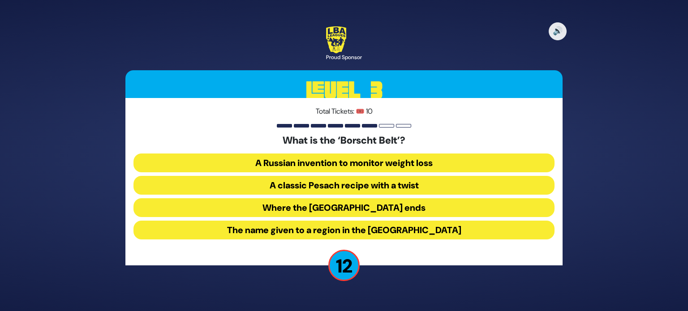
click at [394, 227] on button "The name given to a region in the Catskill Mountains" at bounding box center [343, 230] width 421 height 19
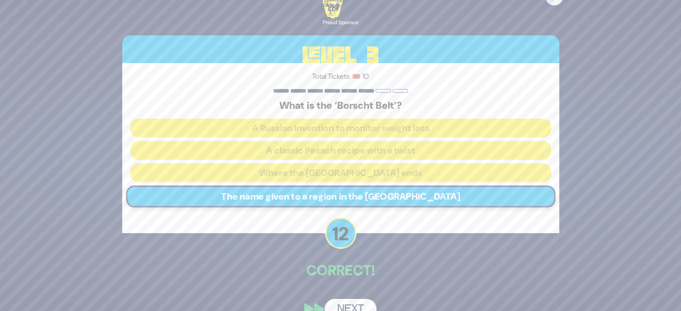
click at [347, 306] on button "Next" at bounding box center [351, 309] width 52 height 21
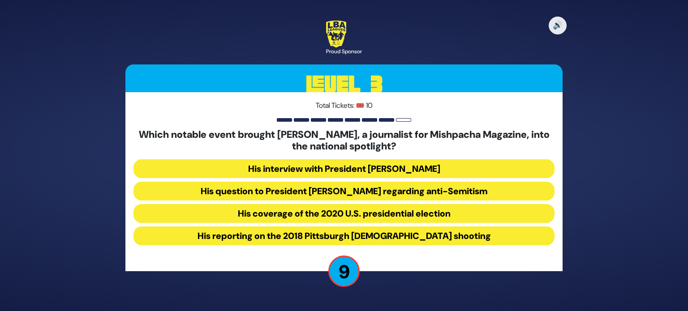
click at [388, 213] on button "His coverage of the 2020 U.S. presidential election" at bounding box center [343, 213] width 421 height 19
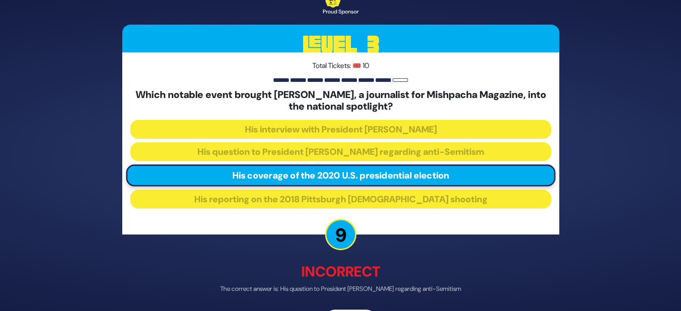
scroll to position [18, 0]
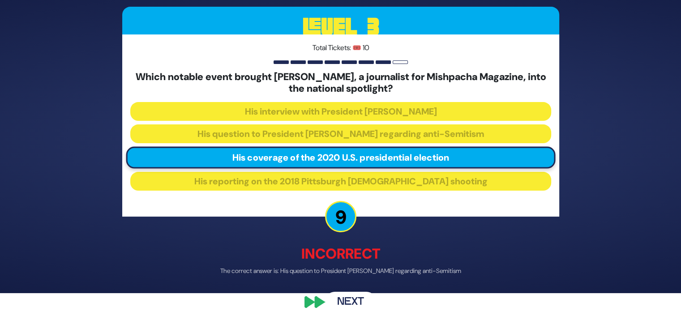
click at [347, 305] on button "Next" at bounding box center [351, 302] width 52 height 21
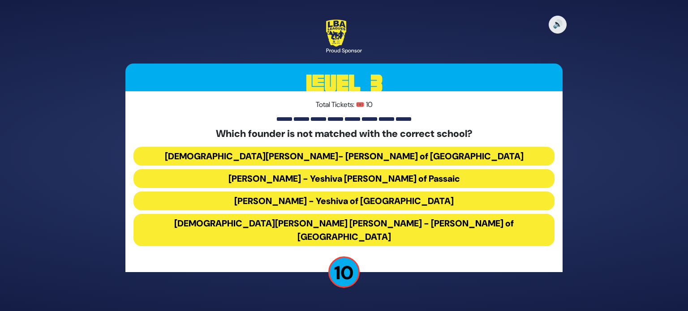
click at [373, 226] on button "Rabbi Osher Lemel Ehrenreich - Bais Yaakov of Miami" at bounding box center [343, 230] width 421 height 32
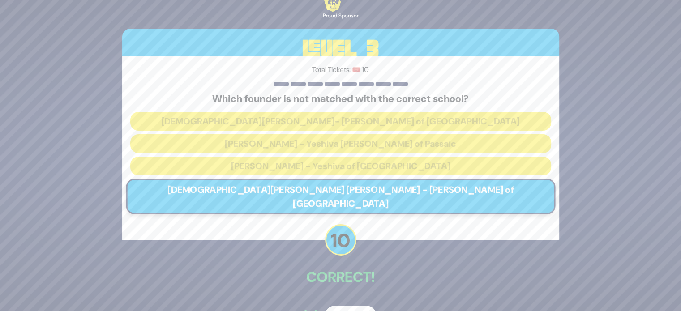
click at [346, 306] on button "Next" at bounding box center [351, 316] width 52 height 21
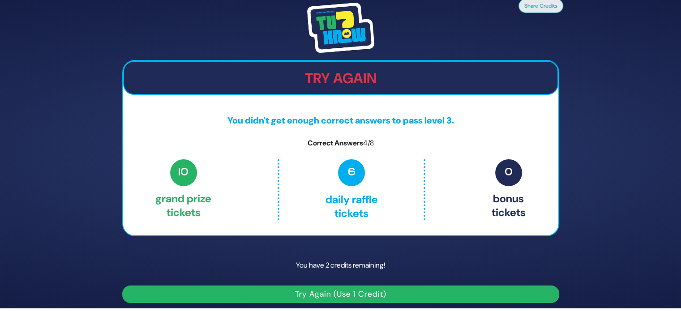
scroll to position [5, 0]
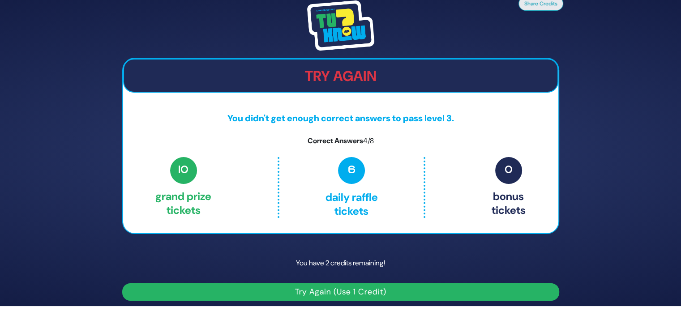
click at [329, 287] on button "Try Again (Use 1 Credit)" at bounding box center [340, 291] width 437 height 17
click at [343, 291] on button "Try Again (Use 1 Credit)" at bounding box center [340, 291] width 437 height 17
click at [339, 290] on button "Try Again (Use 1 Credit)" at bounding box center [340, 291] width 437 height 17
click at [448, 163] on div "10 Grand Prize tickets 6 Daily Raffle tickets 0 Bonus tickets" at bounding box center [340, 187] width 370 height 61
click at [323, 292] on button "Try Again (Use 1 Credit)" at bounding box center [340, 291] width 437 height 17
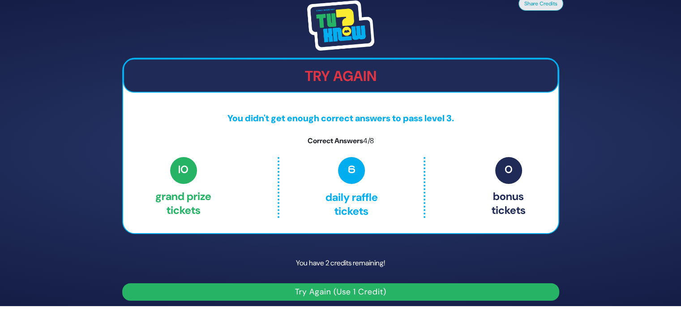
click at [318, 290] on button "Try Again (Use 1 Credit)" at bounding box center [340, 291] width 437 height 17
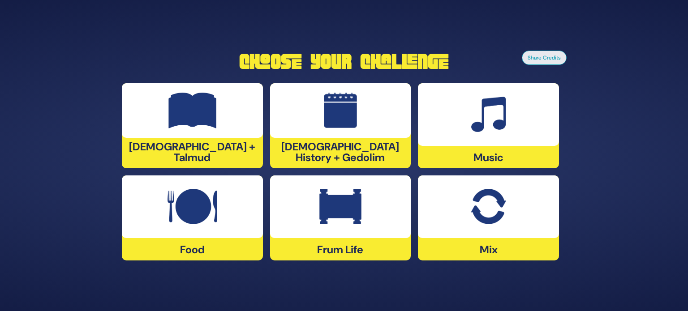
click at [225, 154] on div "[DEMOGRAPHIC_DATA] + Talmud" at bounding box center [192, 125] width 141 height 85
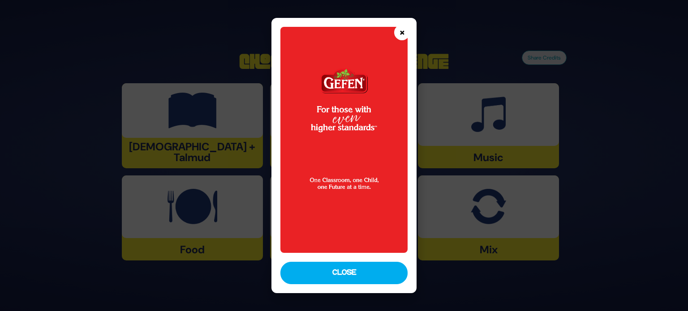
click at [399, 30] on button "×" at bounding box center [402, 33] width 16 height 16
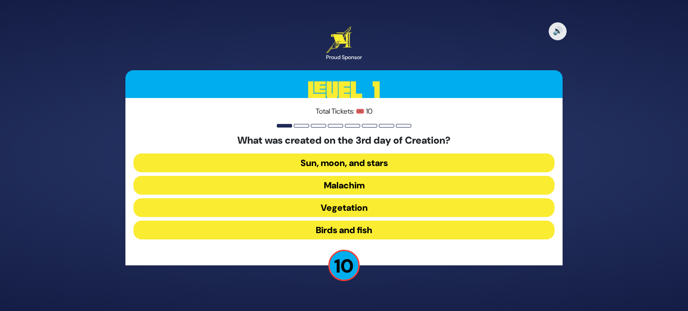
click at [364, 206] on button "Vegetation" at bounding box center [343, 207] width 421 height 19
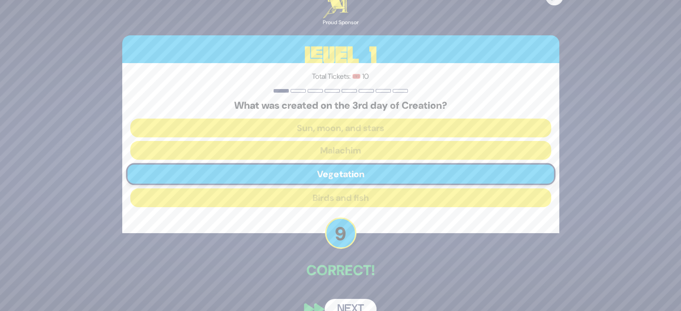
click at [350, 306] on button "Next" at bounding box center [351, 309] width 52 height 21
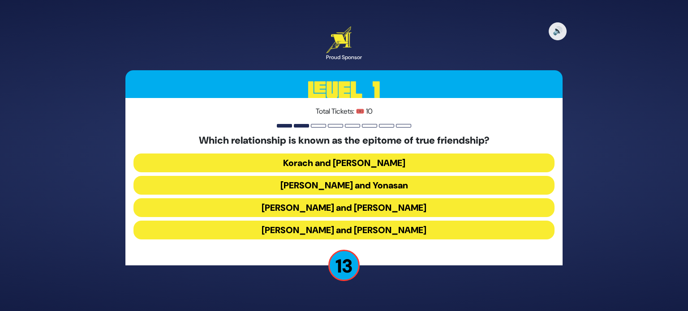
click at [366, 184] on button "Dovid and Yonasan" at bounding box center [343, 185] width 421 height 19
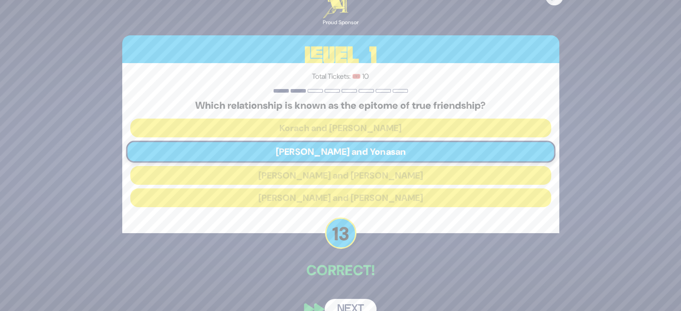
click at [351, 302] on button "Next" at bounding box center [351, 309] width 52 height 21
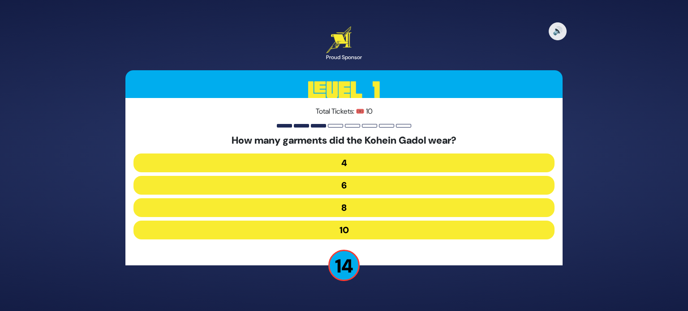
click at [353, 209] on button "8" at bounding box center [343, 207] width 421 height 19
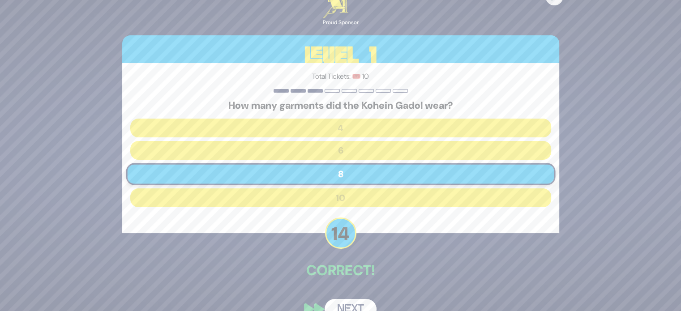
click at [352, 301] on button "Next" at bounding box center [351, 309] width 52 height 21
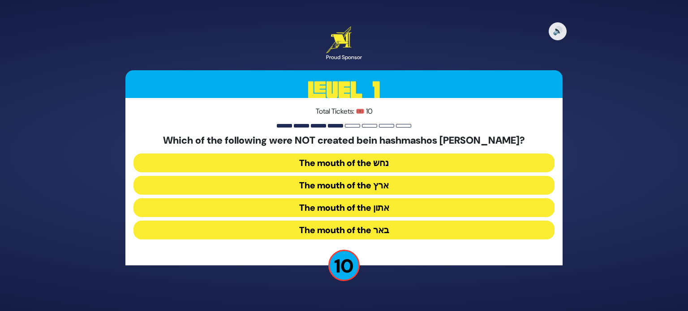
click at [391, 162] on button "The mouth of the נחש" at bounding box center [343, 163] width 421 height 19
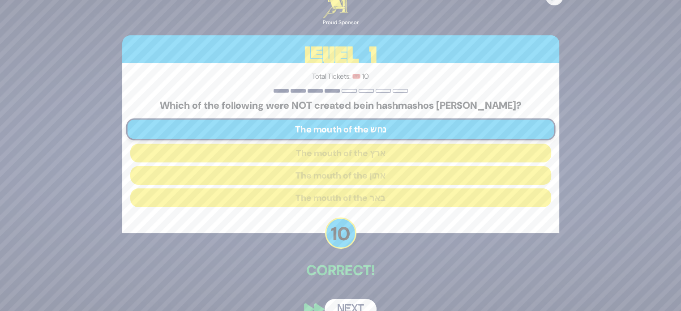
click at [353, 305] on button "Next" at bounding box center [351, 309] width 52 height 21
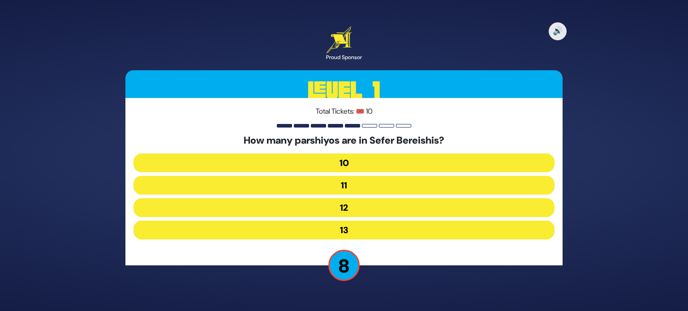
click at [376, 209] on button "12" at bounding box center [343, 207] width 421 height 19
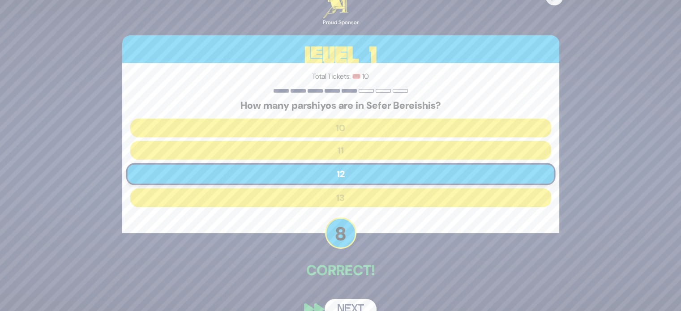
click at [350, 301] on button "Next" at bounding box center [351, 309] width 52 height 21
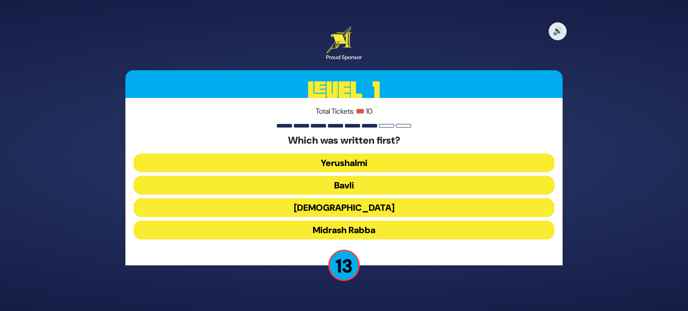
click at [360, 207] on button "Mishnah" at bounding box center [343, 207] width 421 height 19
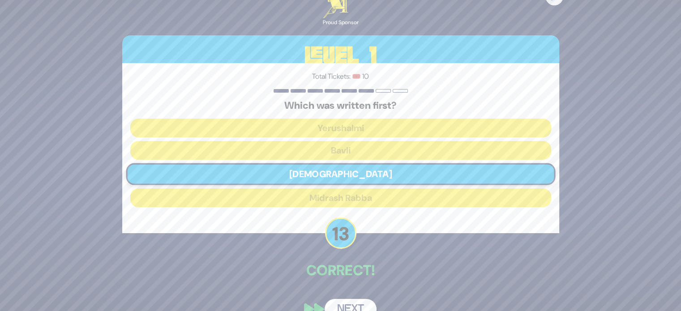
click at [349, 299] on button "Next" at bounding box center [351, 309] width 52 height 21
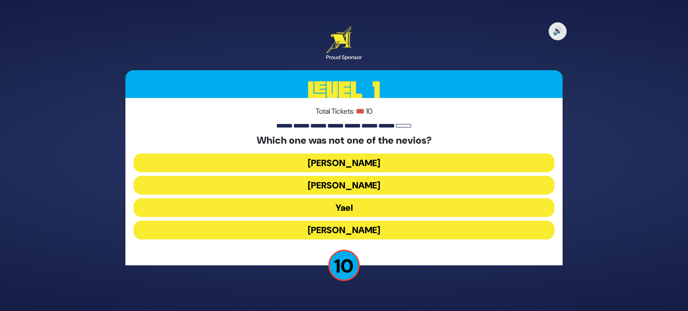
click at [371, 206] on button "Yael" at bounding box center [343, 207] width 421 height 19
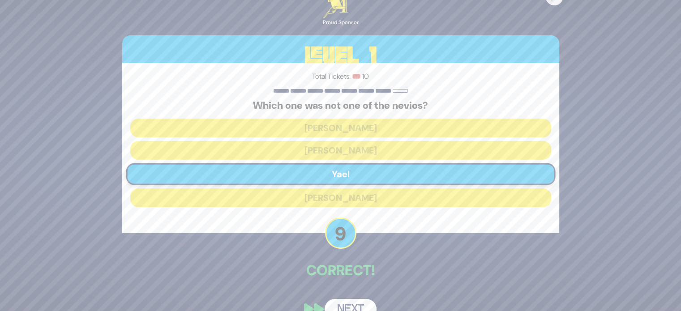
click at [355, 300] on button "Next" at bounding box center [351, 309] width 52 height 21
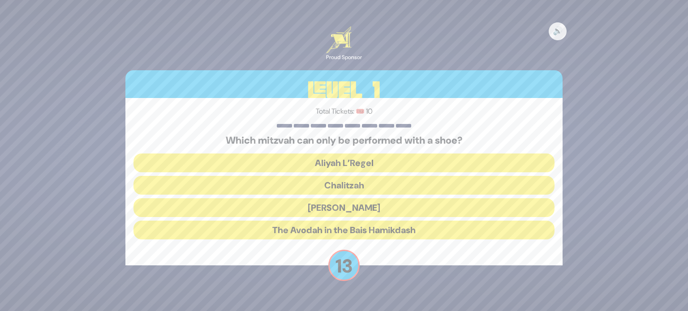
click at [383, 188] on button "Chalitzah" at bounding box center [343, 185] width 421 height 19
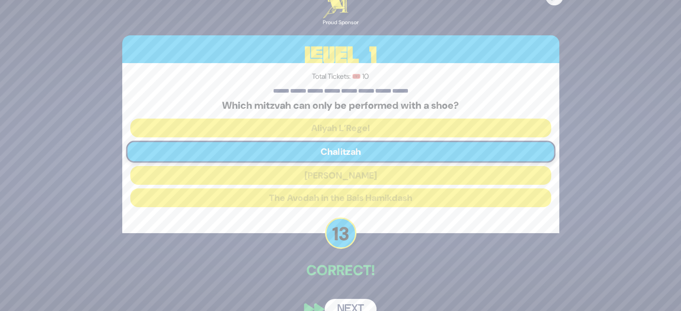
click at [349, 303] on button "Next" at bounding box center [351, 309] width 52 height 21
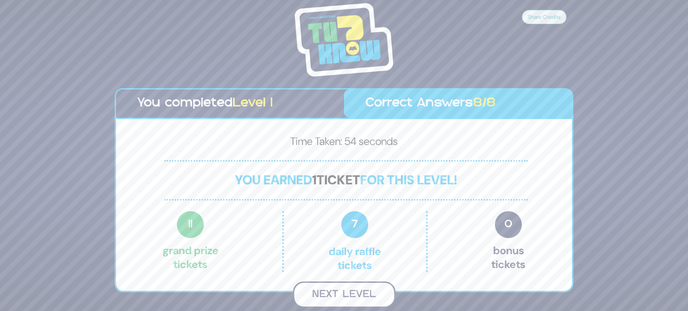
click at [343, 292] on button "Next Level" at bounding box center [344, 295] width 103 height 26
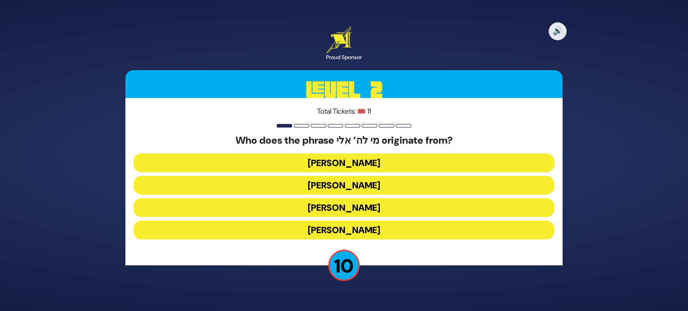
click at [359, 234] on button "Eliyahu Hanavi" at bounding box center [343, 230] width 421 height 19
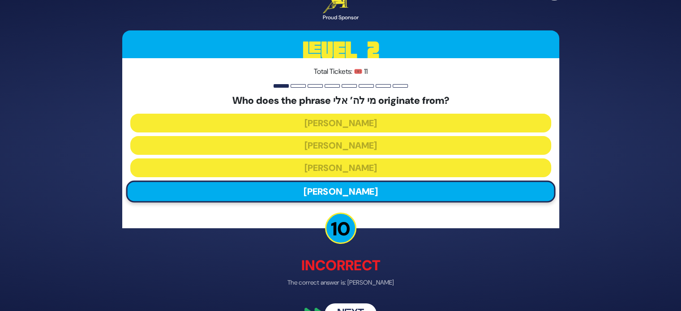
click at [352, 306] on button "Next" at bounding box center [351, 314] width 52 height 21
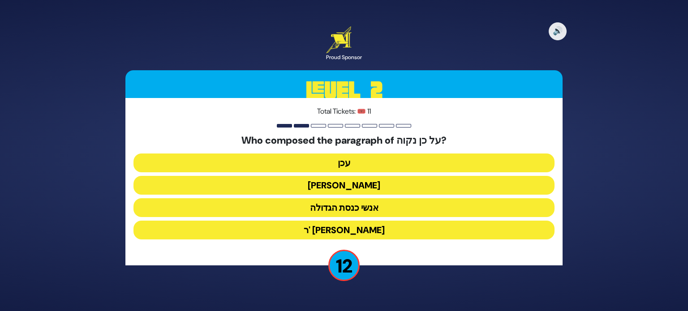
click at [368, 186] on button "יהושע" at bounding box center [343, 185] width 421 height 19
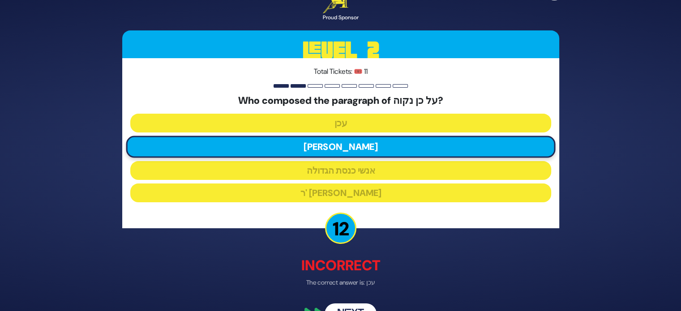
click at [359, 308] on button "Next" at bounding box center [351, 314] width 52 height 21
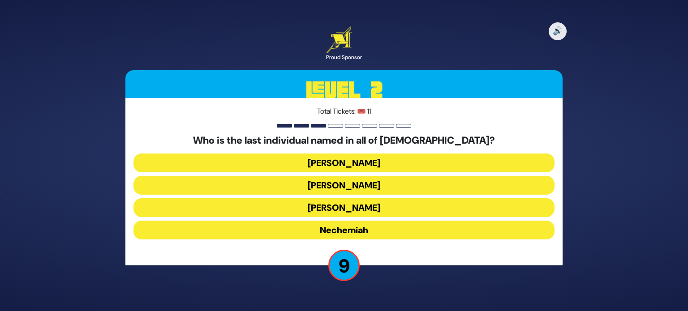
click at [360, 234] on button "Nechemiah" at bounding box center [343, 230] width 421 height 19
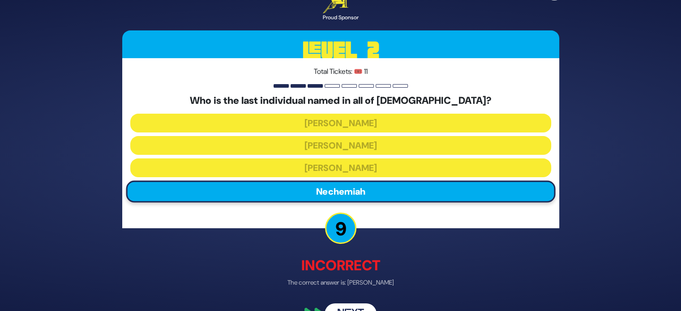
click at [355, 304] on button "Next" at bounding box center [351, 314] width 52 height 21
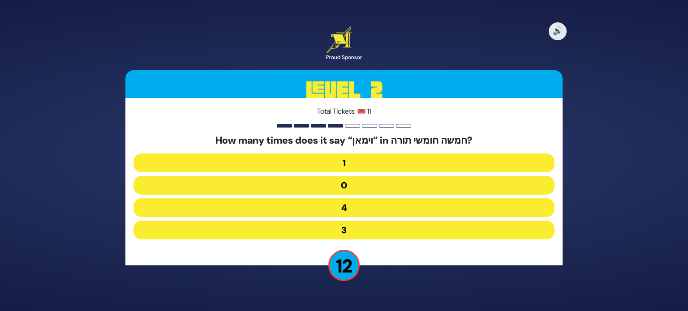
click at [360, 227] on button "3" at bounding box center [343, 230] width 421 height 19
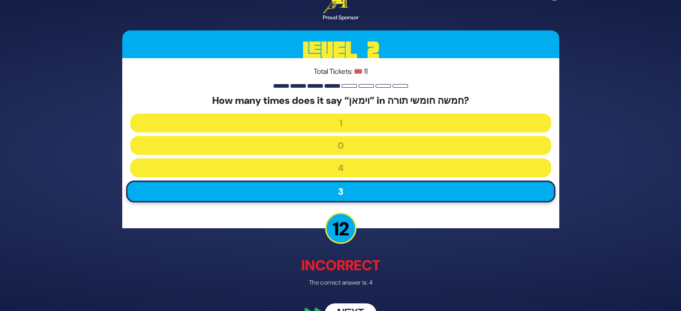
click at [356, 306] on button "Next" at bounding box center [351, 314] width 52 height 21
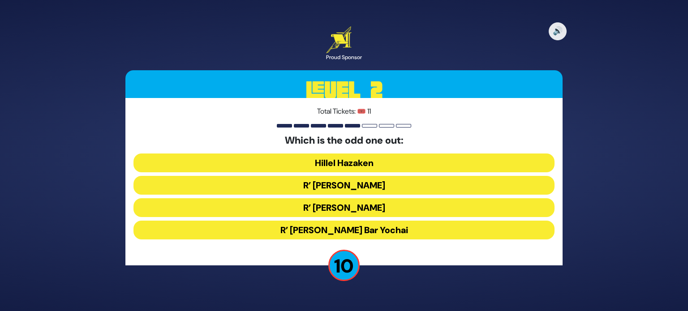
click at [376, 208] on button "R’ Yehudah Hanasi" at bounding box center [343, 207] width 421 height 19
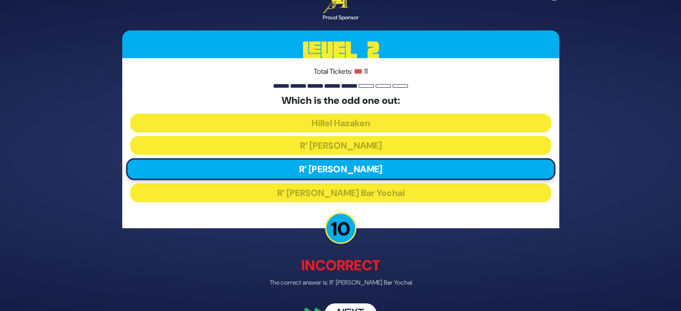
click at [361, 306] on button "Next" at bounding box center [351, 314] width 52 height 21
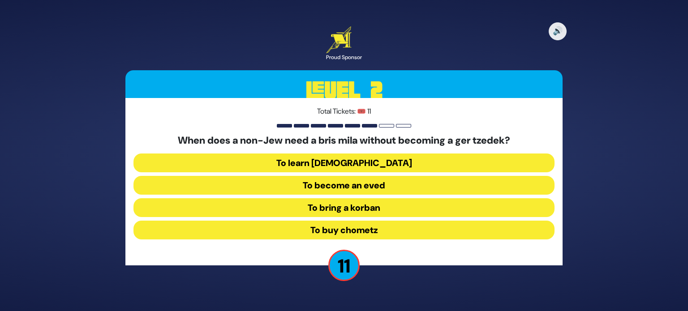
click at [371, 207] on button "To bring a korban" at bounding box center [343, 207] width 421 height 19
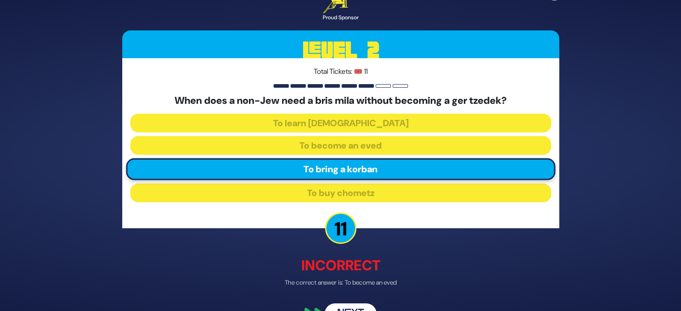
click at [351, 306] on button "Next" at bounding box center [351, 314] width 52 height 21
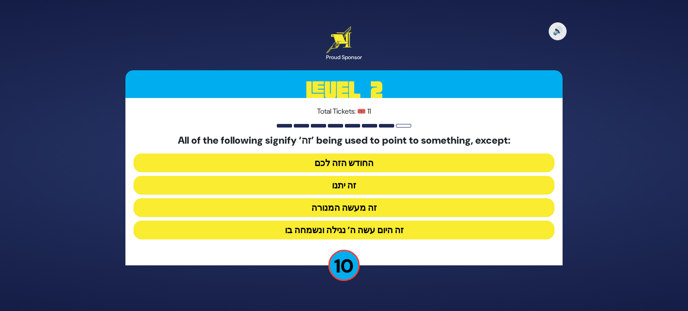
click at [375, 185] on button "זה יתנו" at bounding box center [343, 185] width 421 height 19
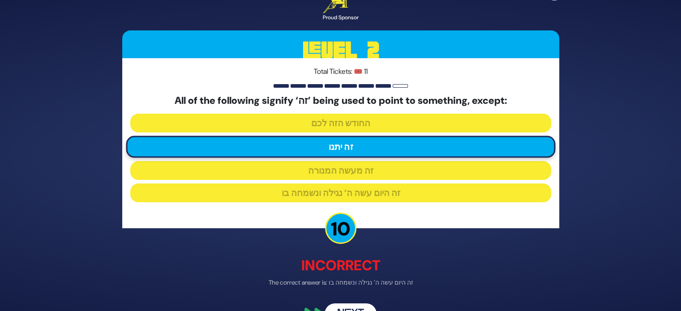
click at [356, 306] on button "Next" at bounding box center [351, 314] width 52 height 21
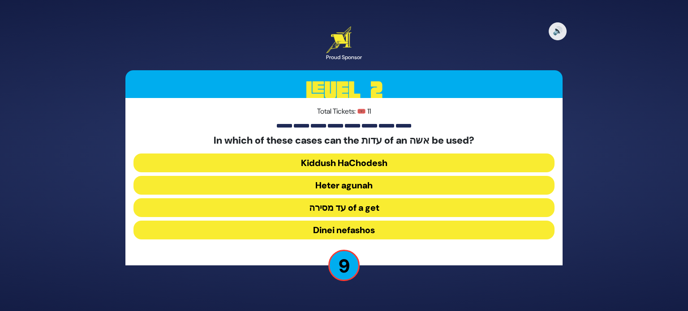
click at [376, 229] on button "Dinei nefashos" at bounding box center [343, 230] width 421 height 19
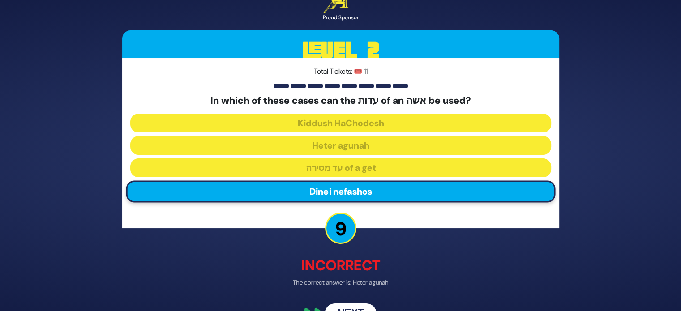
click at [357, 305] on button "Next" at bounding box center [351, 314] width 52 height 21
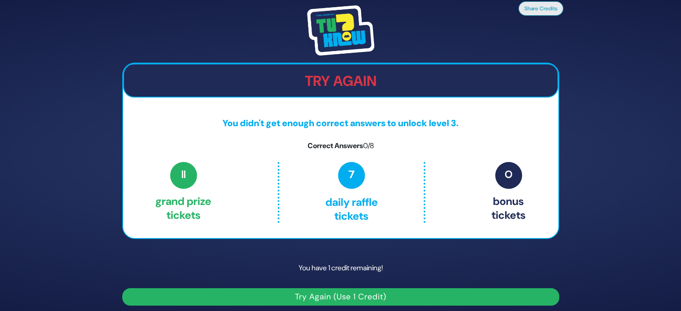
scroll to position [5, 0]
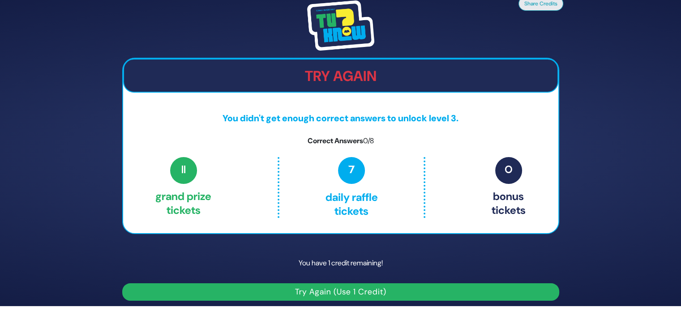
click at [376, 295] on button "Try Again (Use 1 Credit)" at bounding box center [340, 291] width 437 height 17
click at [344, 286] on button "Try Again (Use 1 Credit)" at bounding box center [340, 291] width 437 height 17
click at [304, 293] on button "Try Again (Use 1 Credit)" at bounding box center [340, 291] width 437 height 17
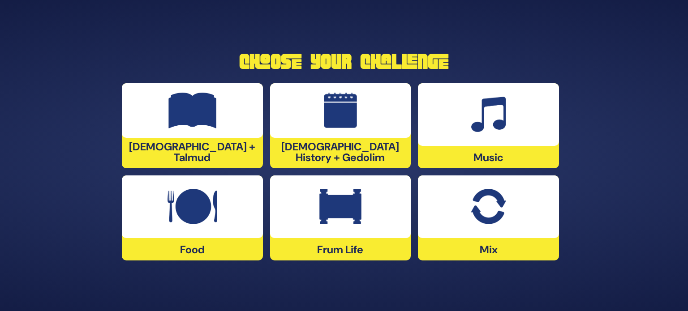
click at [223, 233] on div at bounding box center [192, 207] width 141 height 63
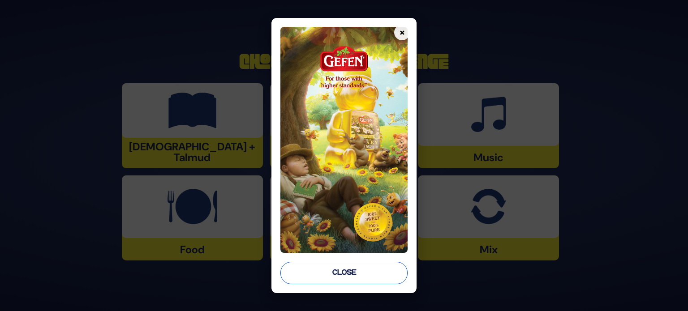
click at [344, 267] on button "Close" at bounding box center [343, 273] width 127 height 22
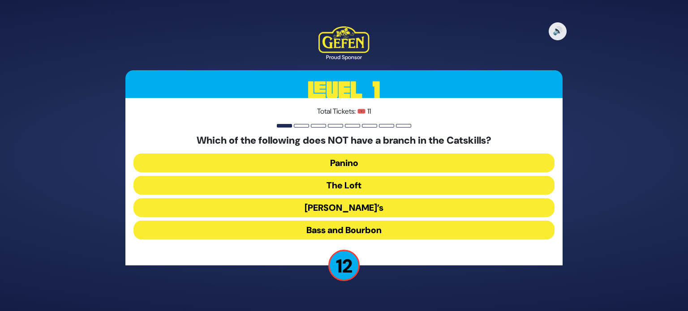
click at [368, 231] on button "Bass and Bourbon" at bounding box center [343, 230] width 421 height 19
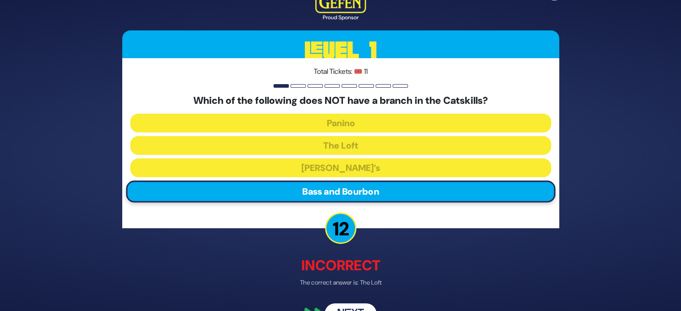
click at [354, 309] on button "Next" at bounding box center [351, 314] width 52 height 21
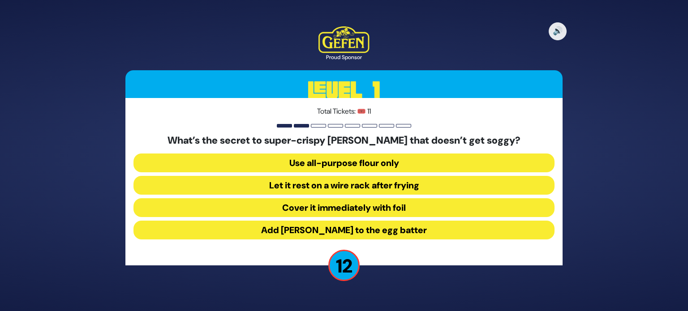
click at [379, 180] on button "Let it rest on a wire rack after frying" at bounding box center [343, 185] width 421 height 19
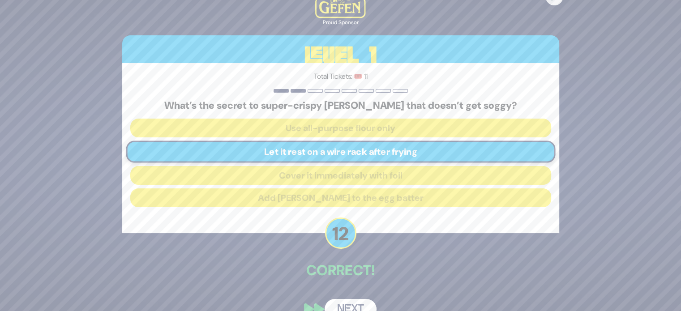
click at [351, 302] on button "Next" at bounding box center [351, 309] width 52 height 21
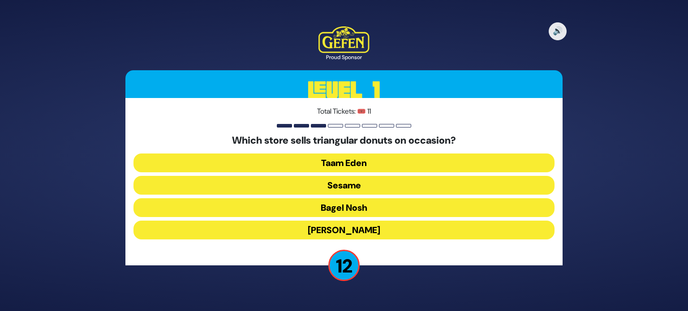
click at [360, 161] on button "Taam Eden" at bounding box center [343, 163] width 421 height 19
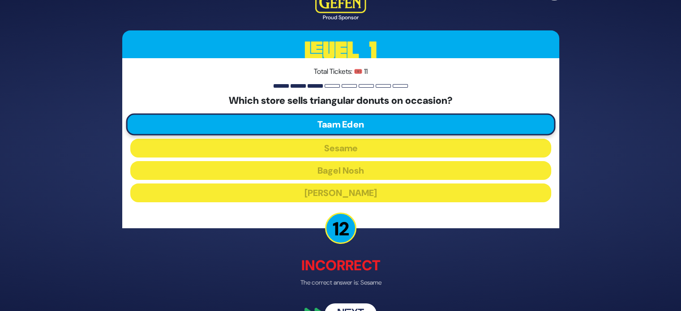
click at [350, 305] on button "Next" at bounding box center [351, 314] width 52 height 21
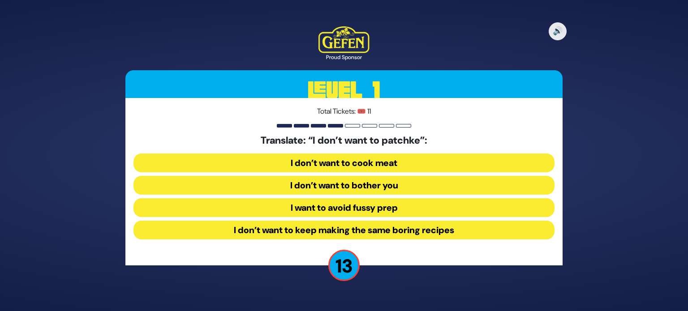
click at [390, 211] on button "I want to avoid fussy prep" at bounding box center [343, 207] width 421 height 19
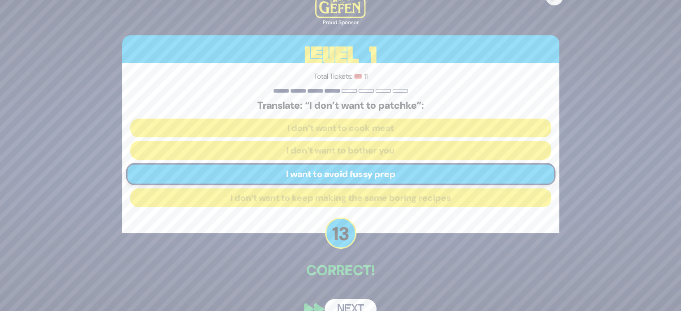
click at [352, 306] on button "Next" at bounding box center [351, 309] width 52 height 21
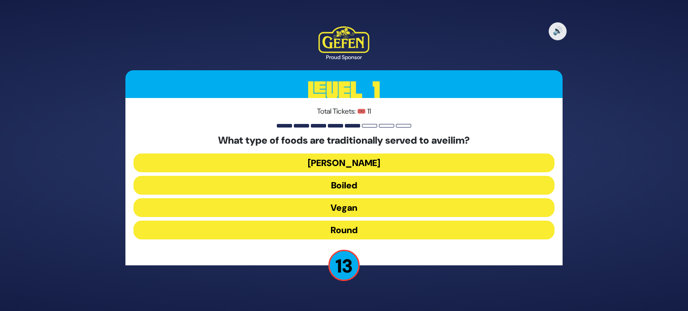
click at [366, 226] on button "Round" at bounding box center [343, 230] width 421 height 19
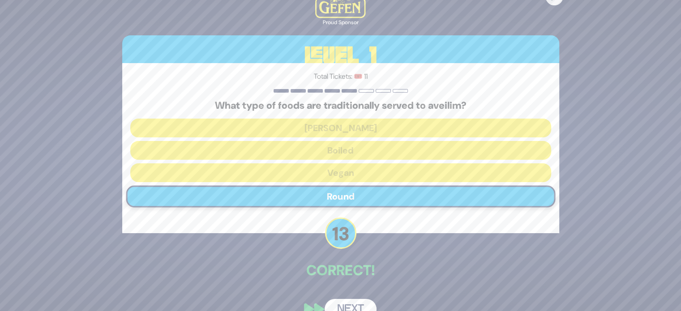
click at [355, 302] on button "Next" at bounding box center [351, 309] width 52 height 21
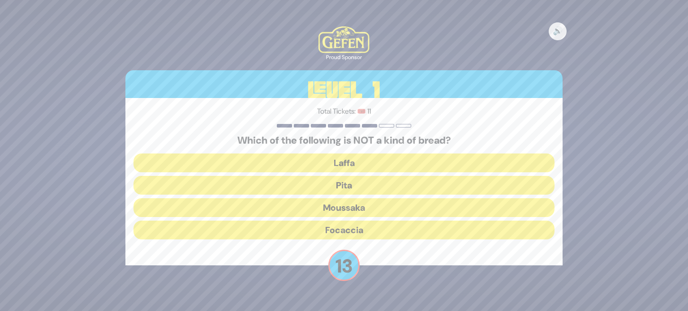
click at [389, 210] on button "Moussaka" at bounding box center [343, 207] width 421 height 19
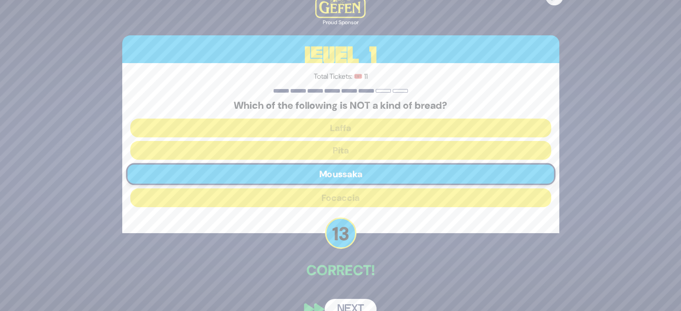
click at [356, 302] on button "Next" at bounding box center [351, 309] width 52 height 21
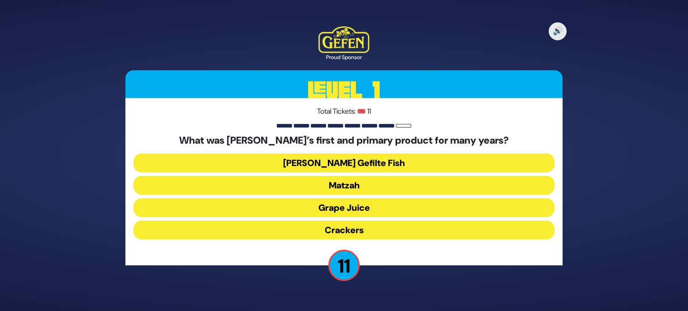
click at [371, 184] on button "Matzah" at bounding box center [343, 185] width 421 height 19
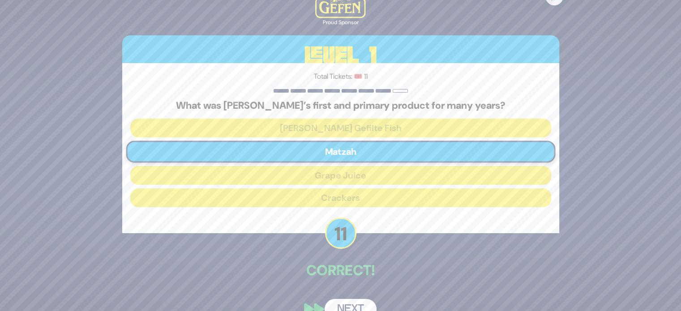
click at [359, 298] on div "🔊 Proud Sponsor Level 1 Total Tickets: 🎟️ 11 What was Manischewitz’s first and …" at bounding box center [341, 156] width 459 height 350
click at [356, 301] on button "Next" at bounding box center [351, 309] width 52 height 21
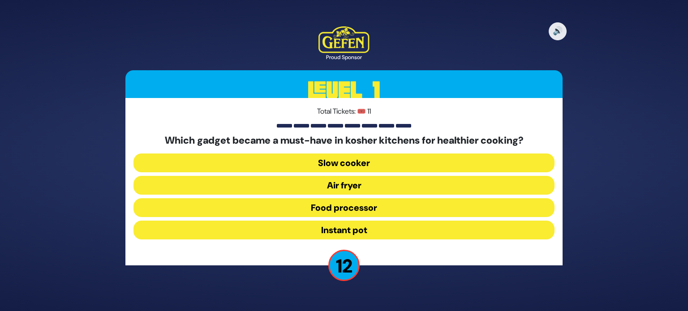
click at [366, 182] on button "Air fryer" at bounding box center [343, 185] width 421 height 19
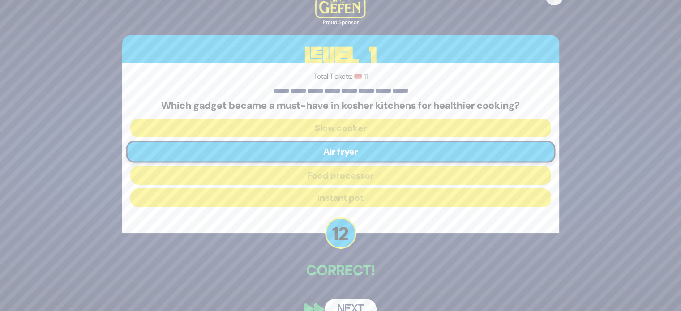
click at [347, 301] on button "Next" at bounding box center [351, 309] width 52 height 21
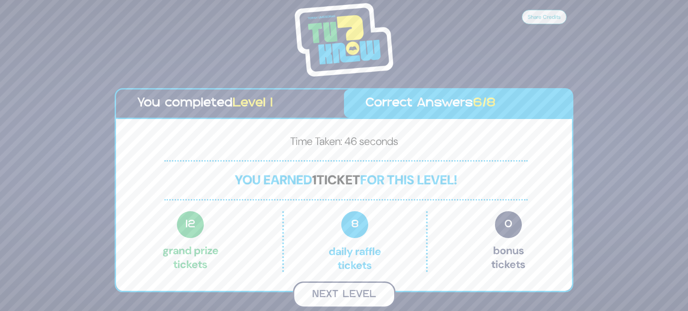
click at [362, 289] on button "Next Level" at bounding box center [344, 295] width 103 height 26
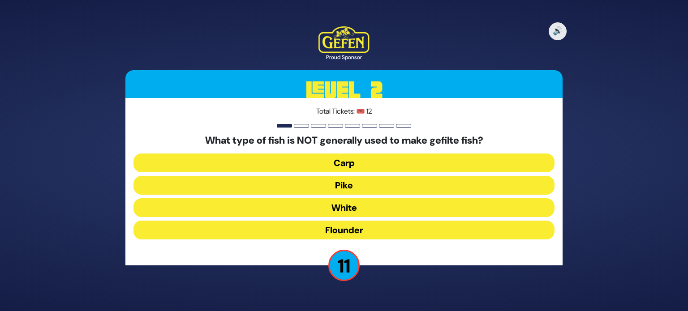
click at [362, 231] on button "Flounder" at bounding box center [343, 230] width 421 height 19
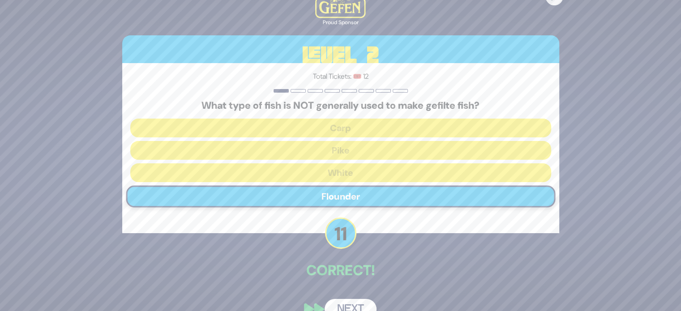
click at [347, 300] on button "Next" at bounding box center [351, 309] width 52 height 21
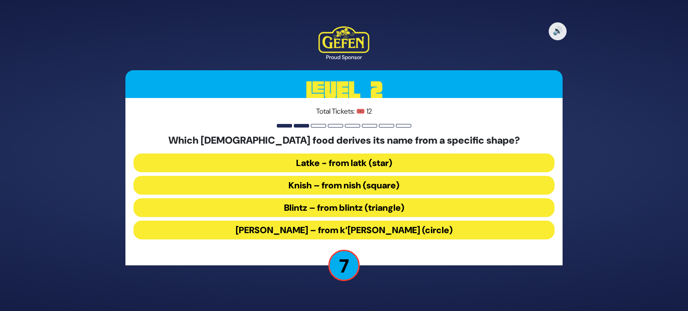
click at [356, 206] on button "Blintz – from blintz (triangle)" at bounding box center [343, 207] width 421 height 19
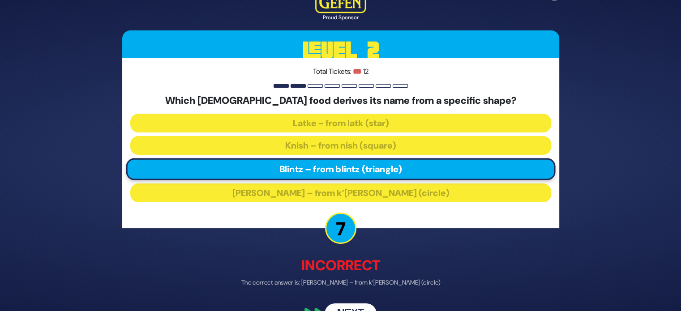
click at [357, 302] on div "🔊 Proud Sponsor Level 2 Total Tickets: 🎟️ 12 Which Jewish food derives its name…" at bounding box center [341, 155] width 459 height 359
click at [351, 307] on button "Next" at bounding box center [351, 314] width 52 height 21
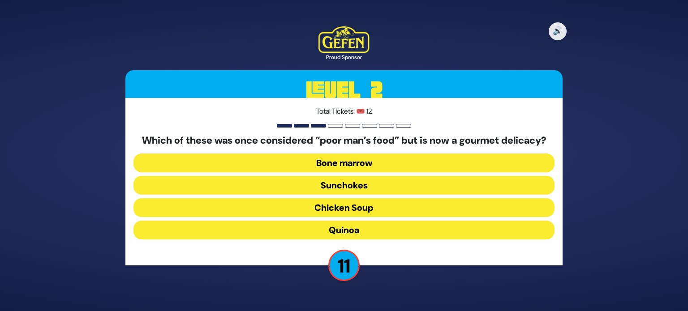
click at [380, 163] on button "Bone marrow" at bounding box center [343, 163] width 421 height 19
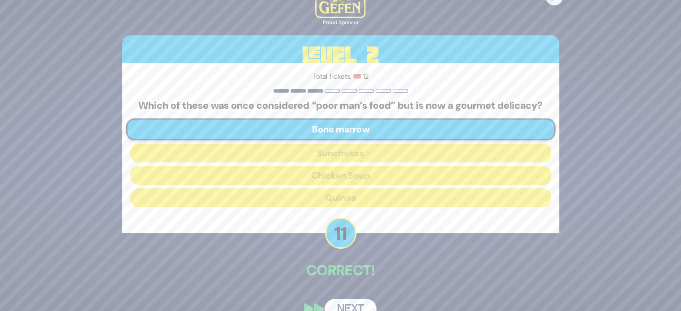
click at [354, 305] on button "Next" at bounding box center [351, 309] width 52 height 21
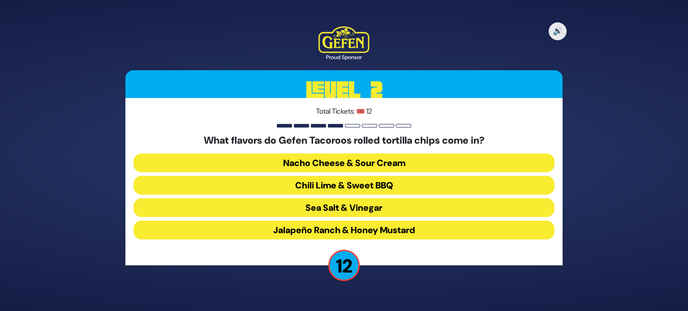
click at [387, 186] on button "Chili Lime & Sweet BBQ" at bounding box center [343, 185] width 421 height 19
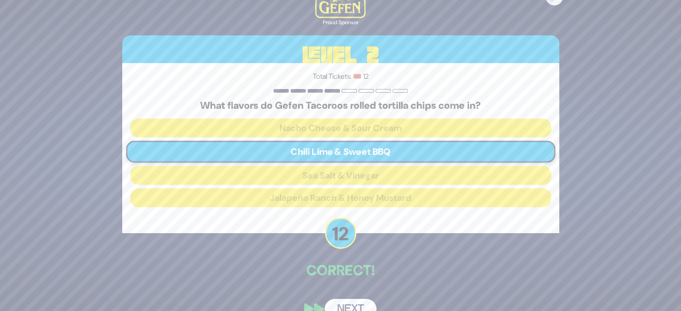
click at [351, 307] on button "Next" at bounding box center [351, 309] width 52 height 21
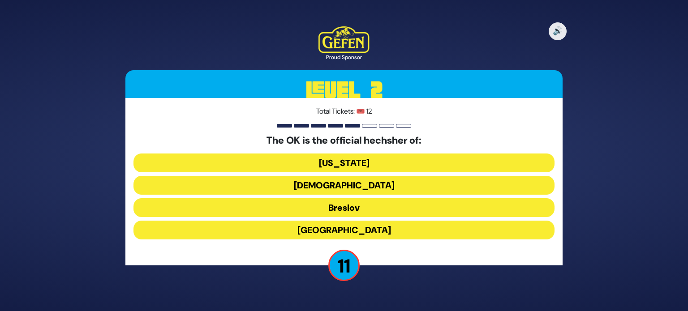
click at [380, 184] on button "Chabad" at bounding box center [343, 185] width 421 height 19
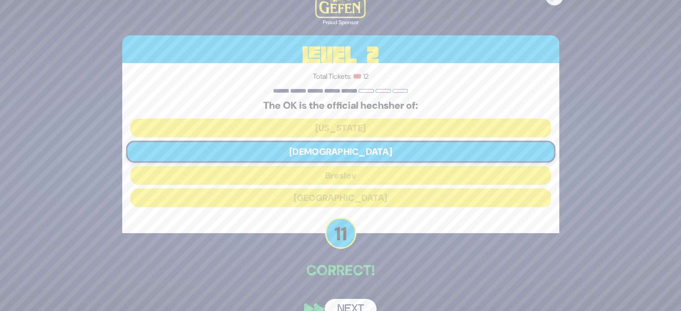
click at [351, 300] on button "Next" at bounding box center [351, 309] width 52 height 21
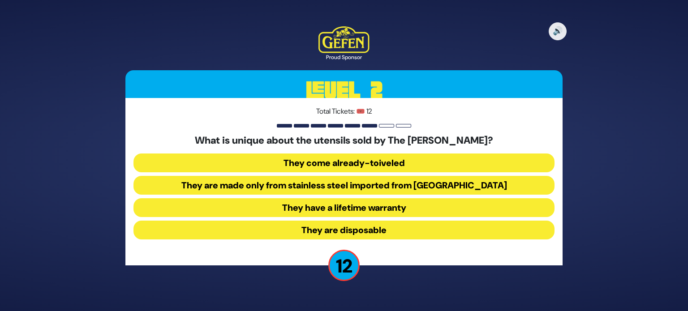
click at [414, 165] on button "They come already-toiveled" at bounding box center [343, 163] width 421 height 19
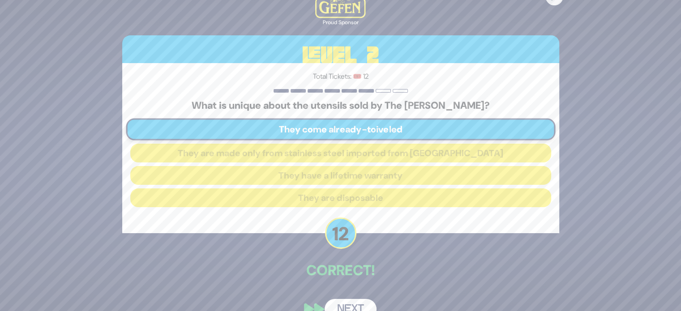
click at [338, 303] on button "Next" at bounding box center [351, 309] width 52 height 21
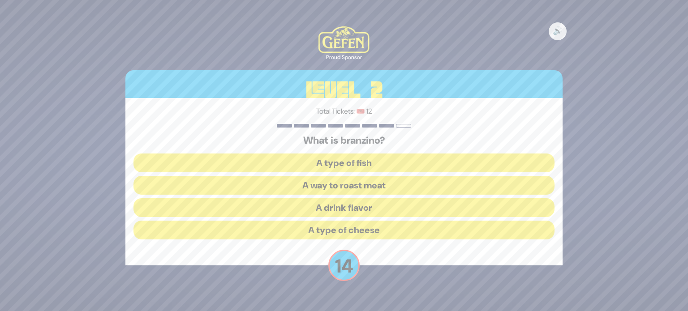
click at [384, 166] on button "A type of fish" at bounding box center [343, 163] width 421 height 19
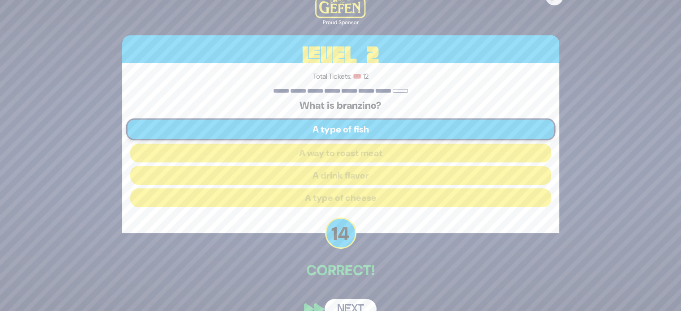
click at [358, 300] on button "Next" at bounding box center [351, 309] width 52 height 21
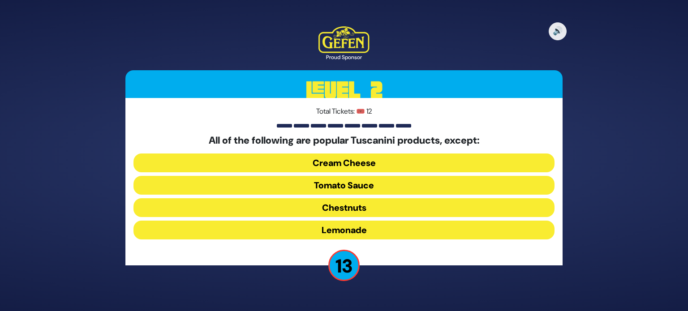
click at [381, 210] on button "Chestnuts" at bounding box center [343, 207] width 421 height 19
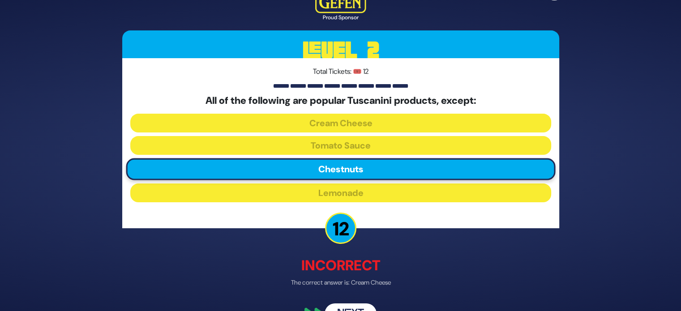
click at [347, 305] on button "Next" at bounding box center [351, 314] width 52 height 21
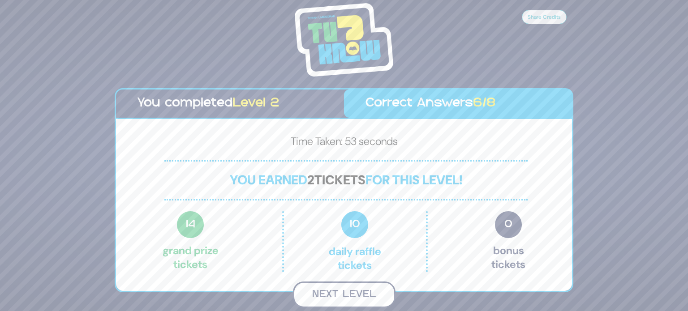
click at [359, 300] on button "Next Level" at bounding box center [344, 295] width 103 height 26
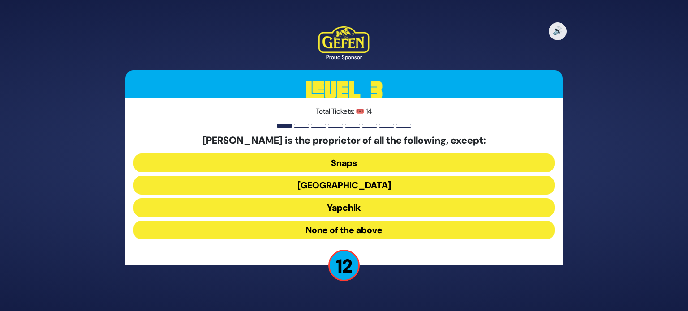
click at [378, 180] on button "Agripas Street" at bounding box center [343, 185] width 421 height 19
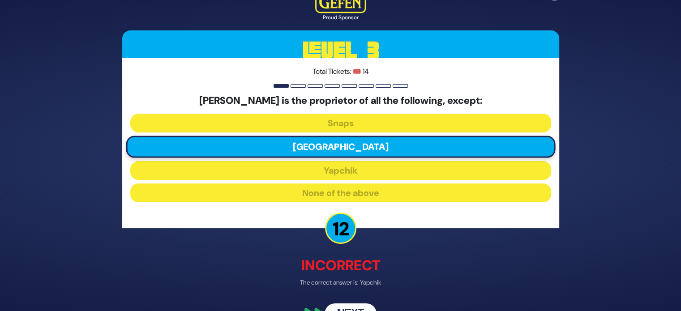
click at [358, 308] on button "Next" at bounding box center [351, 314] width 52 height 21
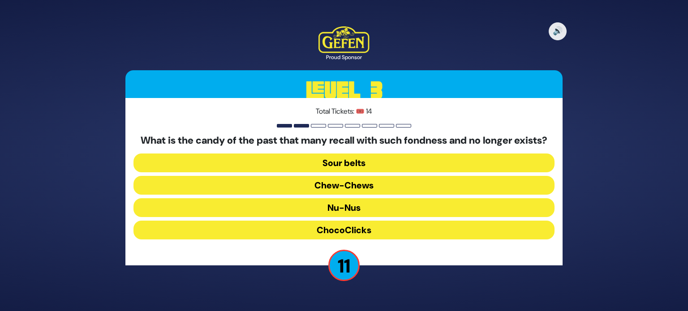
click at [385, 190] on button "Chew-Chews" at bounding box center [343, 185] width 421 height 19
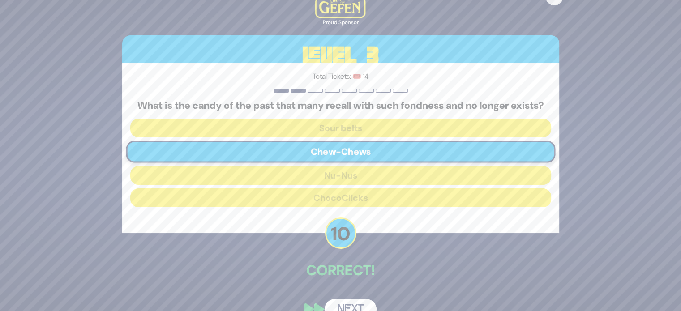
click at [358, 304] on div "🔊 Proud Sponsor Level 3 Total Tickets: 🎟️ 14 What is the candy of the past that…" at bounding box center [341, 156] width 459 height 350
click at [357, 308] on button "Next" at bounding box center [351, 309] width 52 height 21
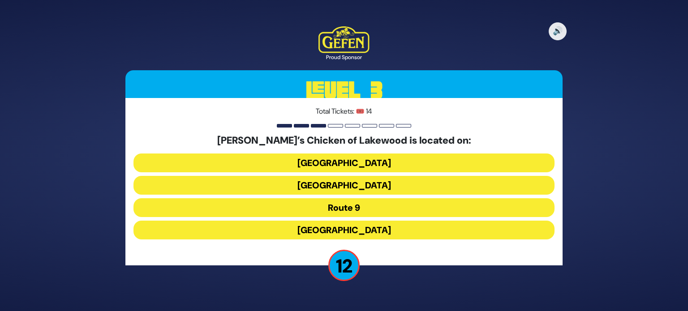
click at [381, 183] on button "Cedarbridge Avenue" at bounding box center [343, 185] width 421 height 19
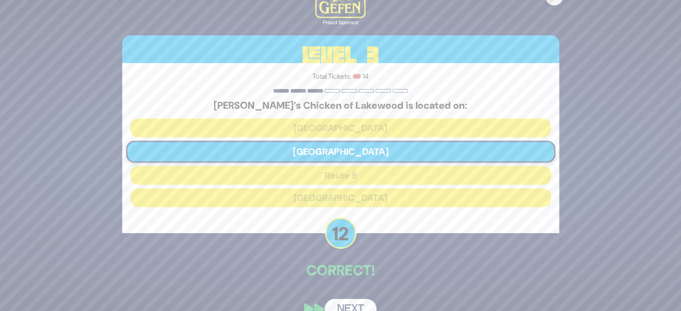
click at [350, 303] on button "Next" at bounding box center [351, 309] width 52 height 21
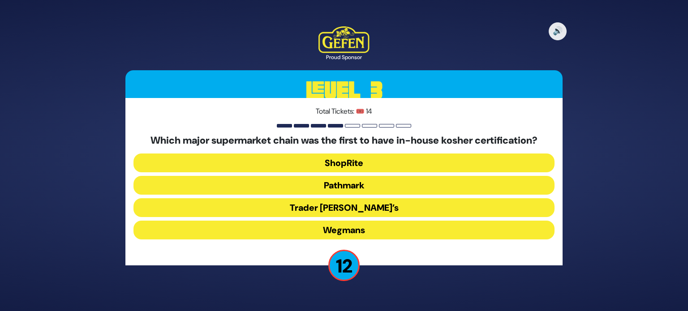
click at [380, 155] on button "ShopRite" at bounding box center [343, 163] width 421 height 19
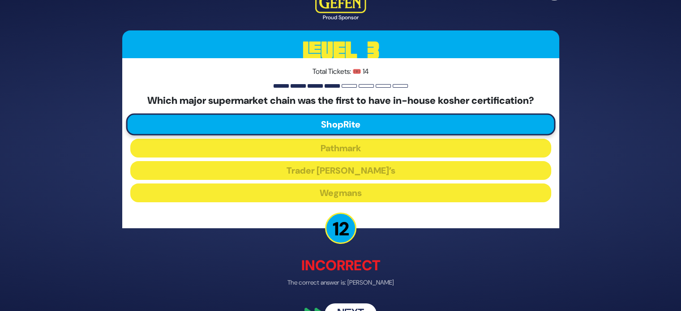
click at [347, 306] on button "Next" at bounding box center [351, 314] width 52 height 21
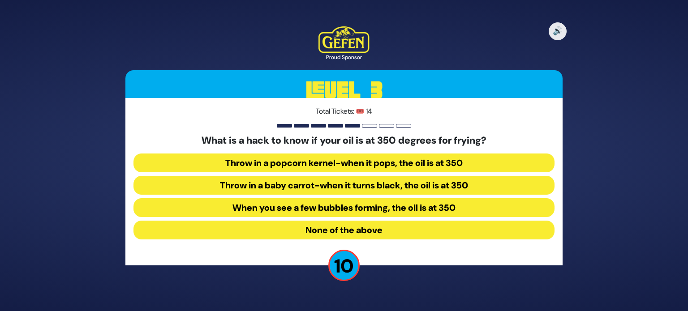
click at [333, 231] on button "None of the above" at bounding box center [343, 230] width 421 height 19
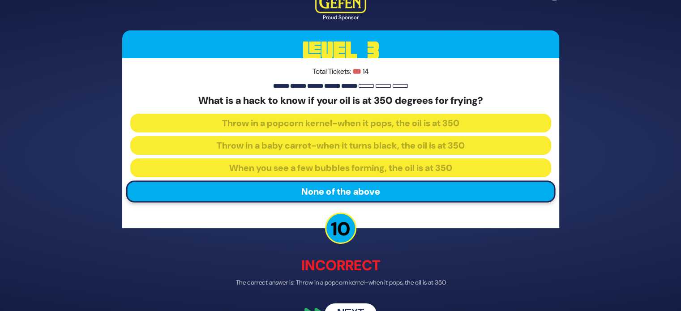
click at [357, 306] on button "Next" at bounding box center [351, 314] width 52 height 21
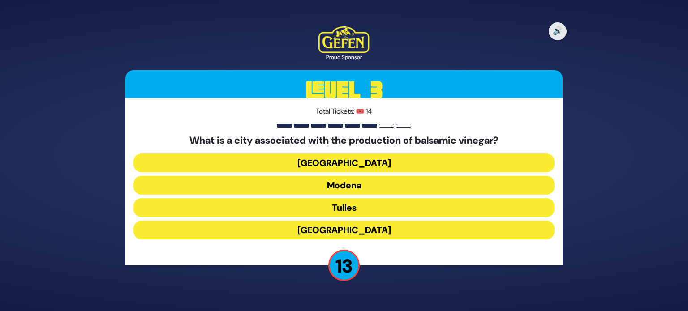
click at [360, 211] on button "Tulles" at bounding box center [343, 207] width 421 height 19
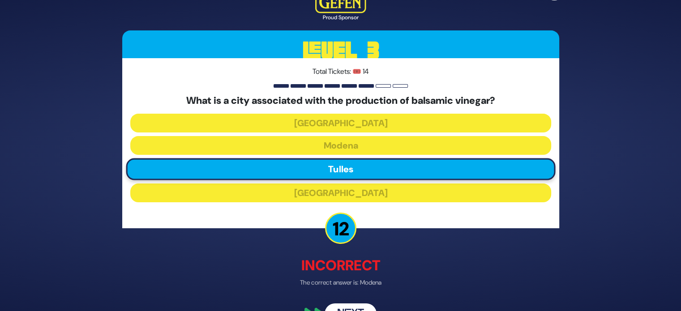
click at [361, 305] on button "Next" at bounding box center [351, 314] width 52 height 21
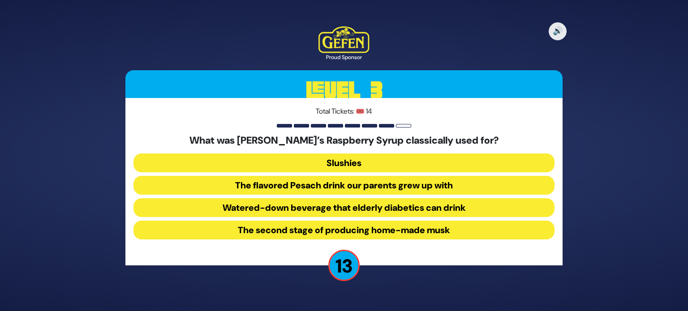
click at [377, 184] on button "The flavored Pesach drink our parents grew up with" at bounding box center [343, 185] width 421 height 19
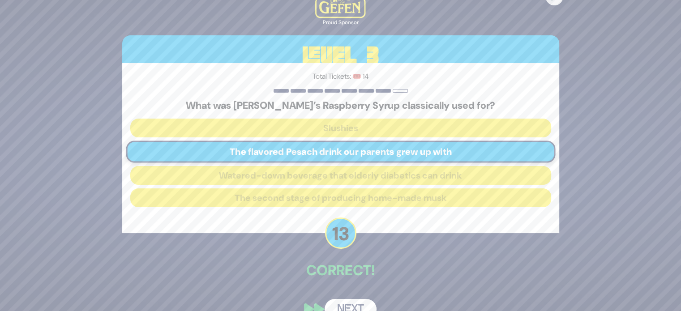
click at [354, 301] on button "Next" at bounding box center [351, 309] width 52 height 21
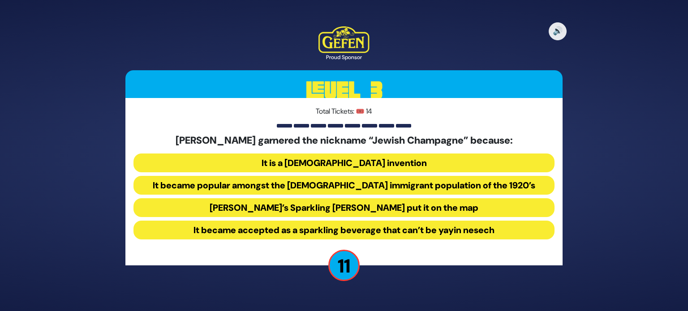
click at [361, 186] on button "It became popular amongst the Jewish immigrant population of the 1920’s" at bounding box center [343, 185] width 421 height 19
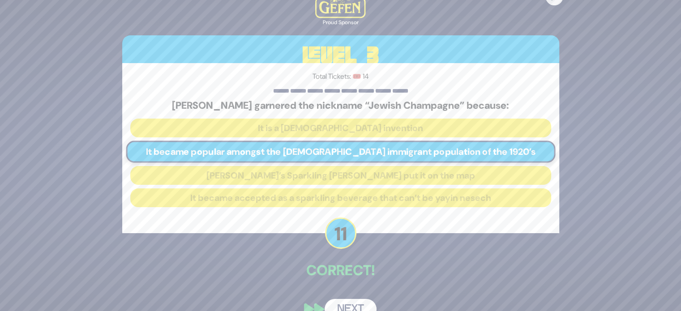
click at [356, 301] on button "Next" at bounding box center [351, 309] width 52 height 21
